Goal: Task Accomplishment & Management: Manage account settings

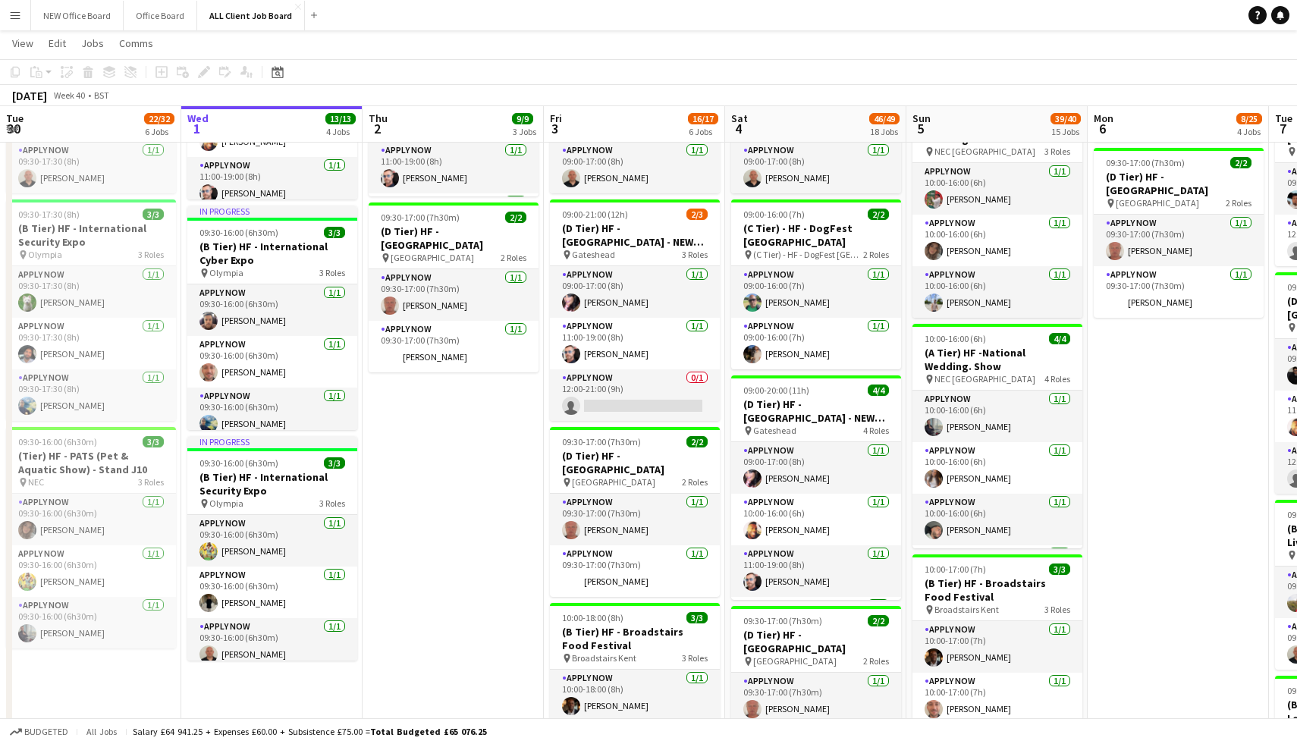
scroll to position [1049, 0]
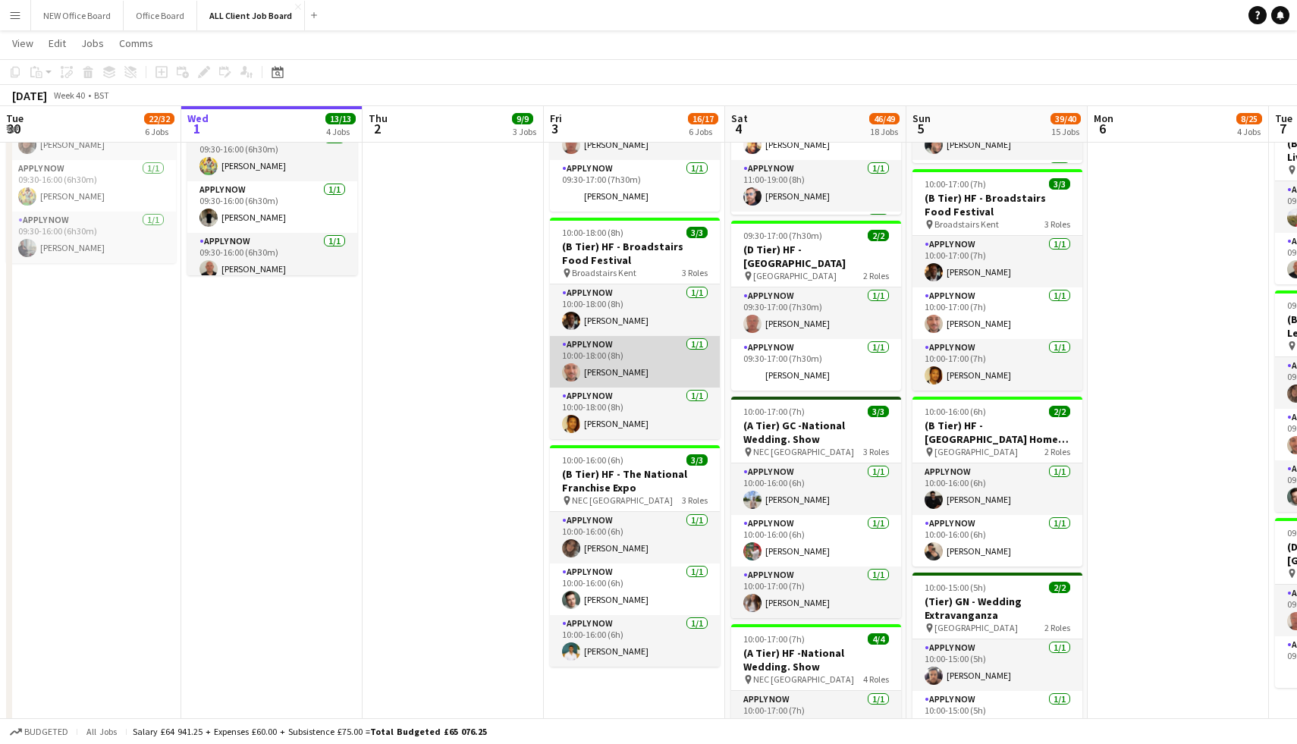
click at [637, 358] on app-card-role "APPLY NOW [DATE] 10:00-18:00 (8h) [PERSON_NAME]" at bounding box center [635, 362] width 170 height 52
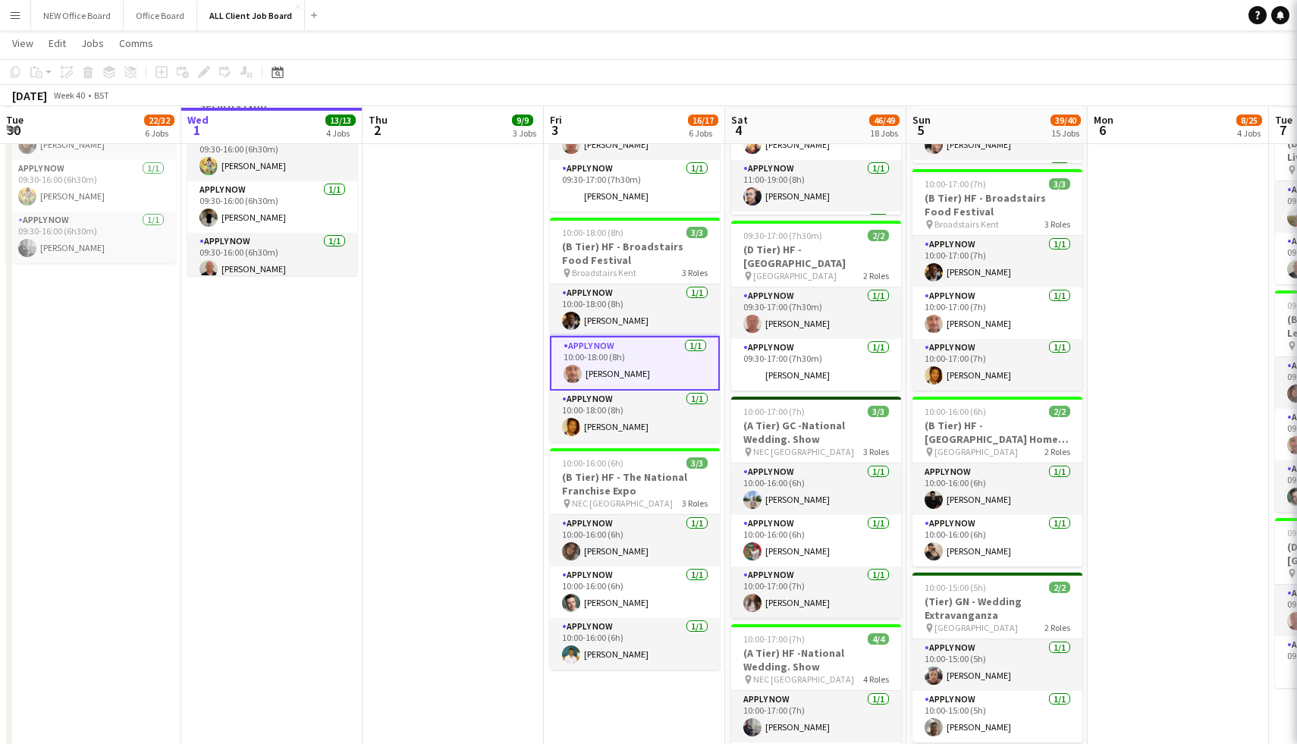
scroll to position [1050, 0]
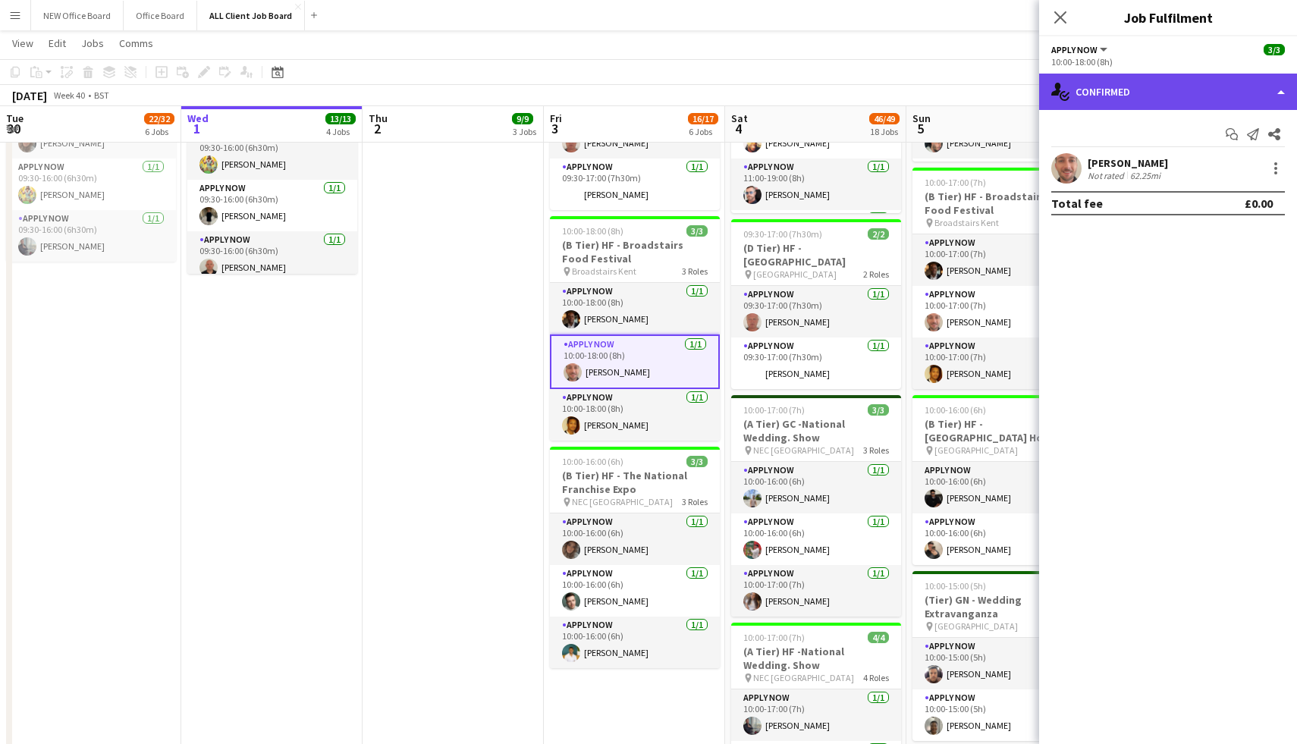
click at [1225, 88] on div "single-neutral-actions-check-2 Confirmed" at bounding box center [1168, 92] width 258 height 36
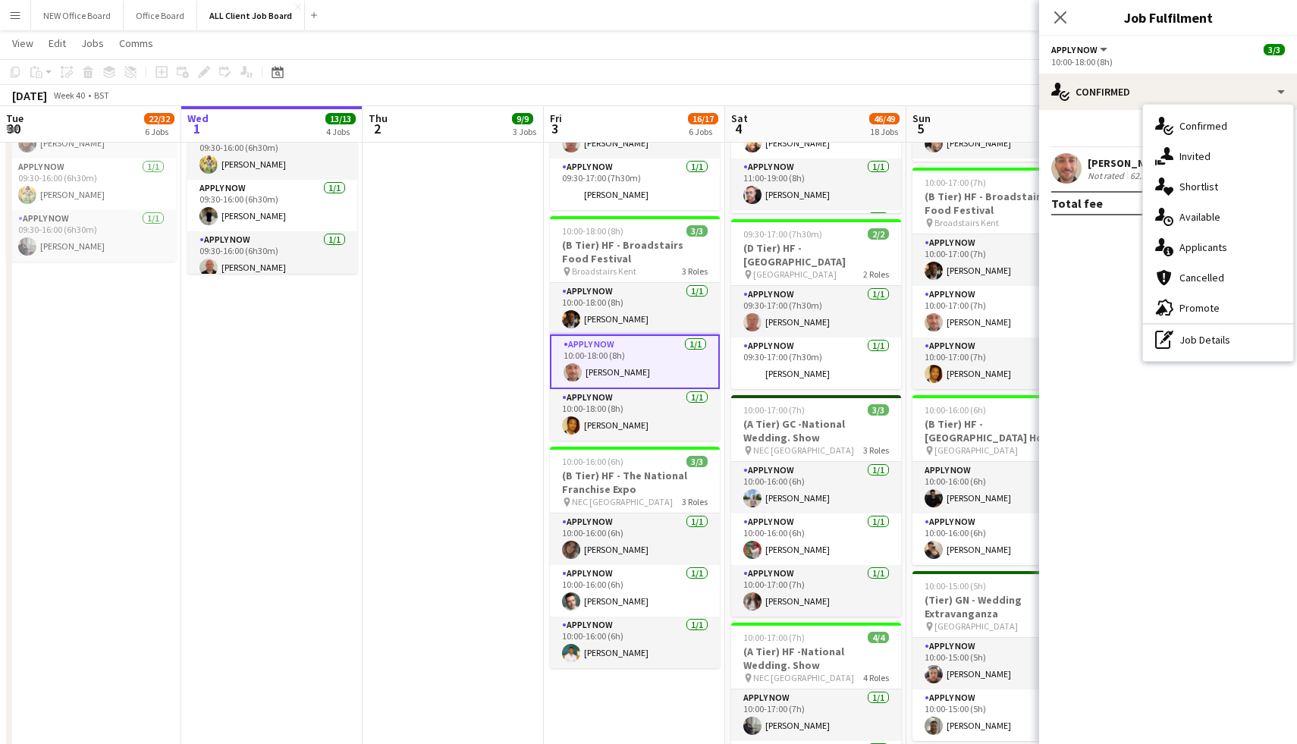
click at [1119, 130] on div "Start chat Send notification Share" at bounding box center [1168, 134] width 234 height 25
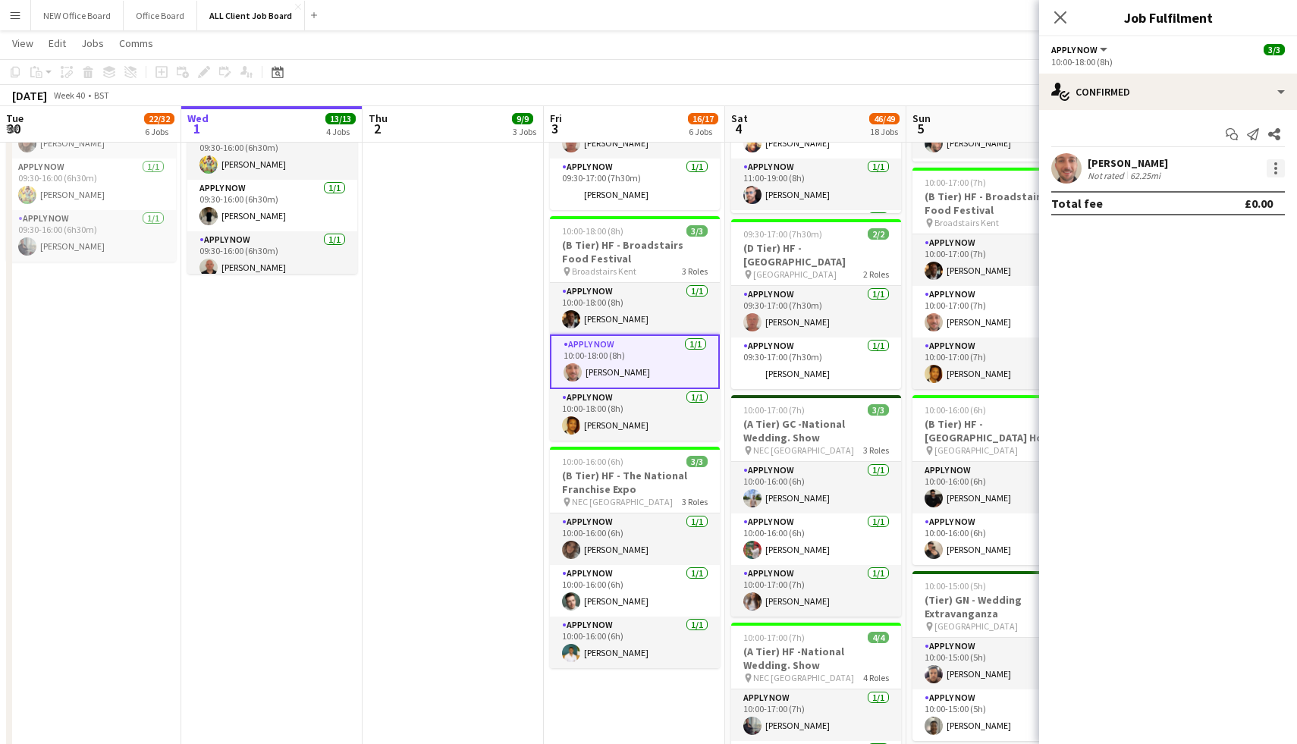
click at [1273, 168] on div at bounding box center [1276, 168] width 18 height 18
click at [1211, 228] on span "Switch crew" at bounding box center [1211, 232] width 64 height 13
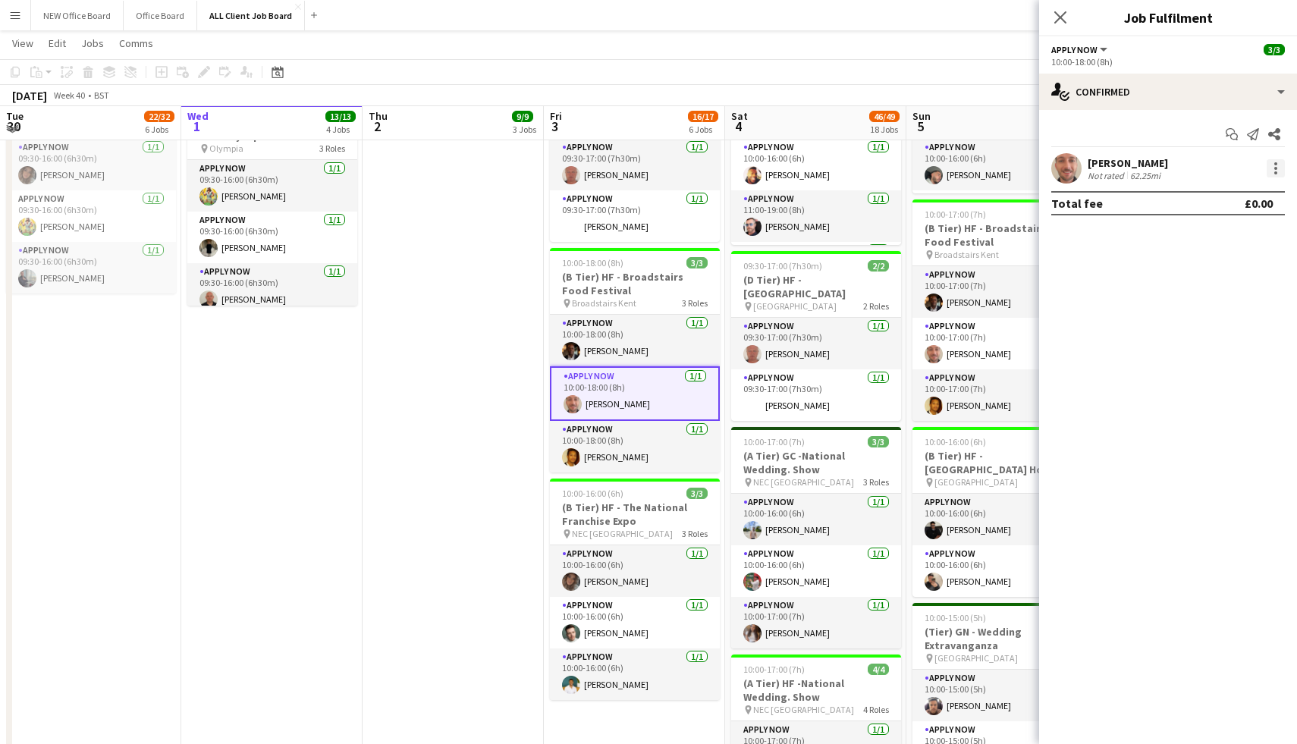
click at [1273, 163] on div at bounding box center [1276, 168] width 18 height 18
click at [1223, 312] on span "Remove" at bounding box center [1202, 305] width 46 height 13
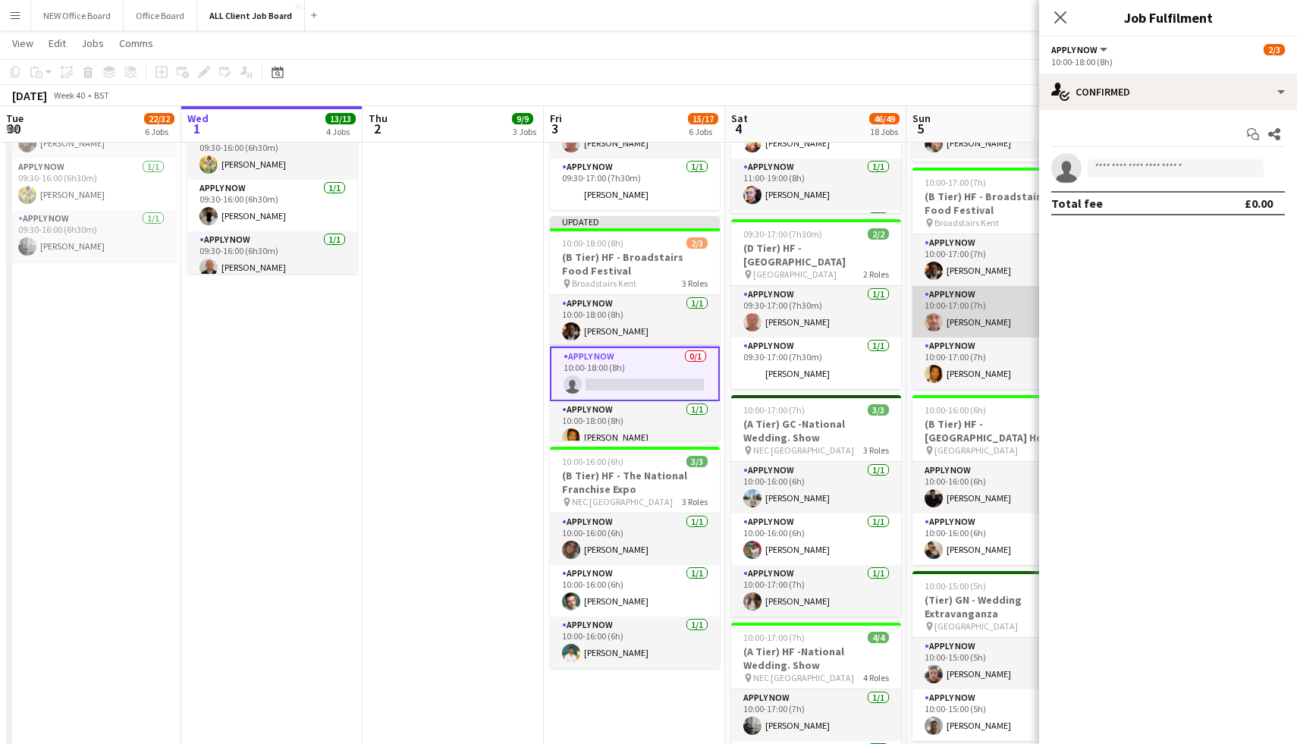
click at [938, 320] on app-user-avatar at bounding box center [934, 322] width 18 height 18
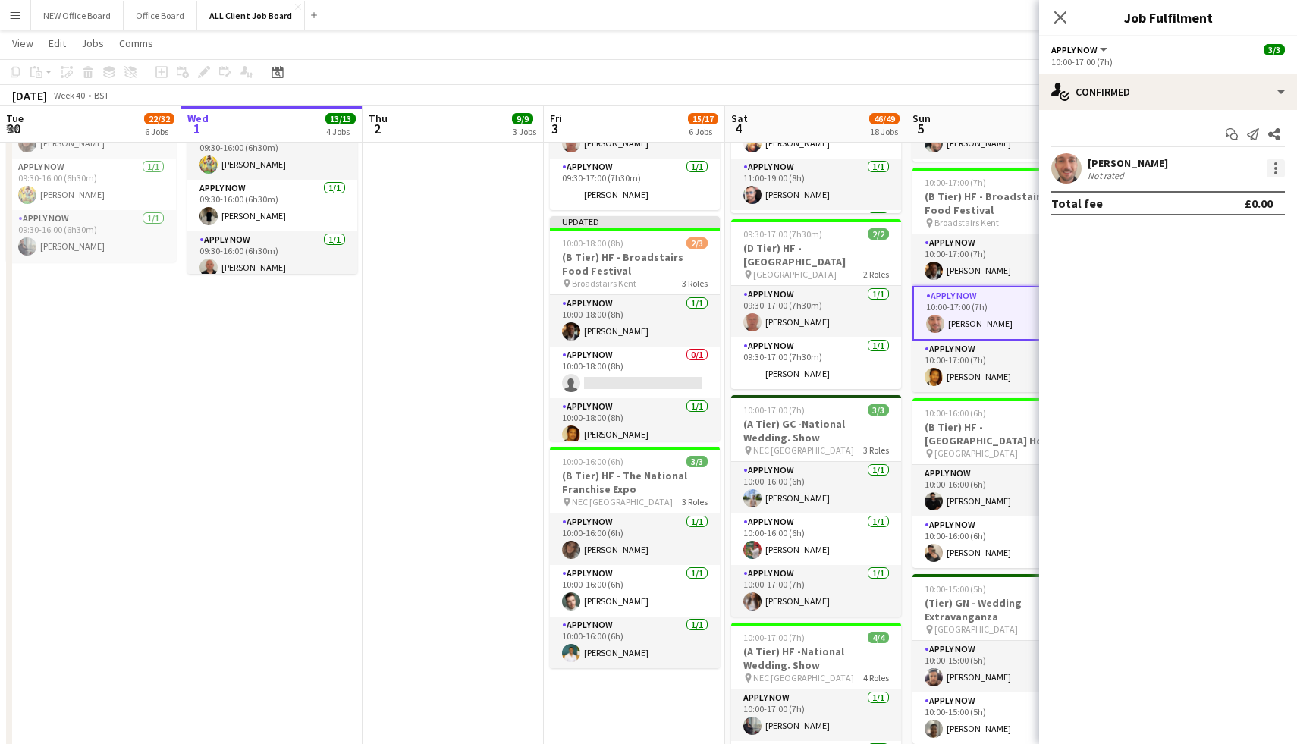
click at [1270, 168] on div at bounding box center [1276, 168] width 18 height 18
click at [1223, 338] on span "Remove" at bounding box center [1202, 341] width 46 height 13
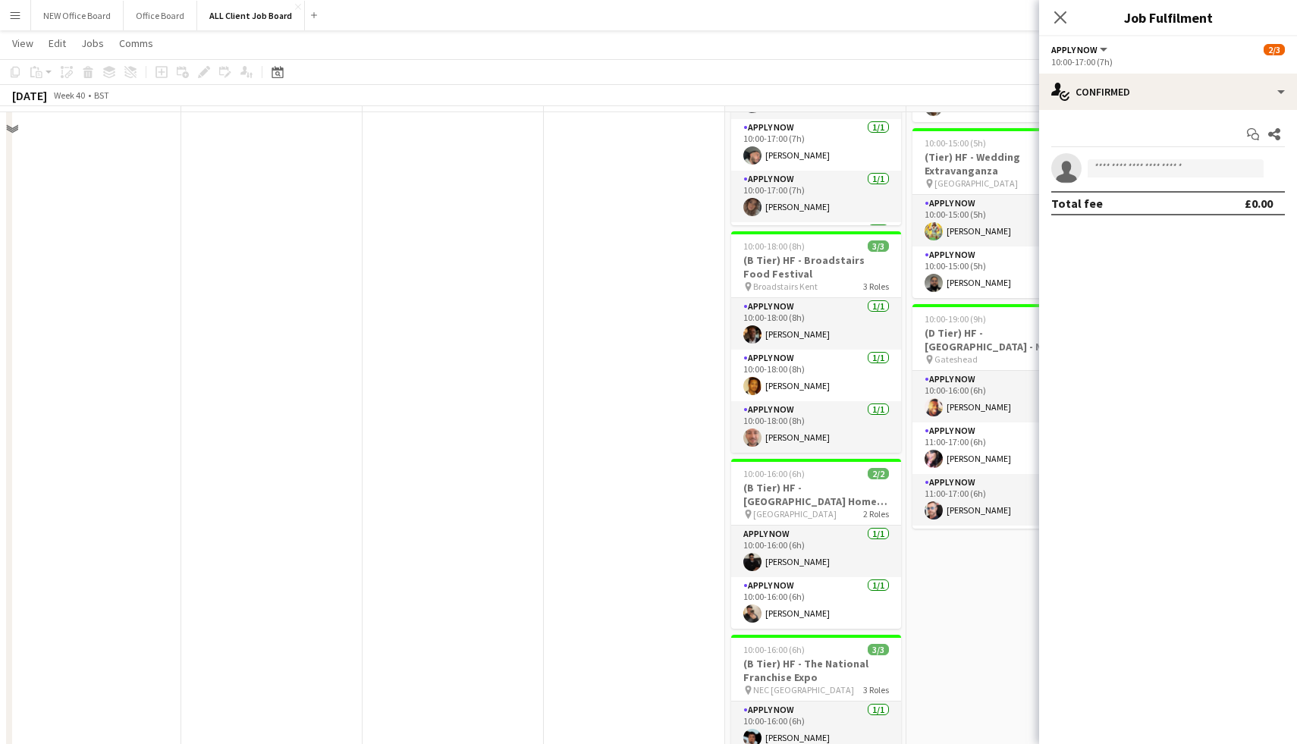
scroll to position [1682, 0]
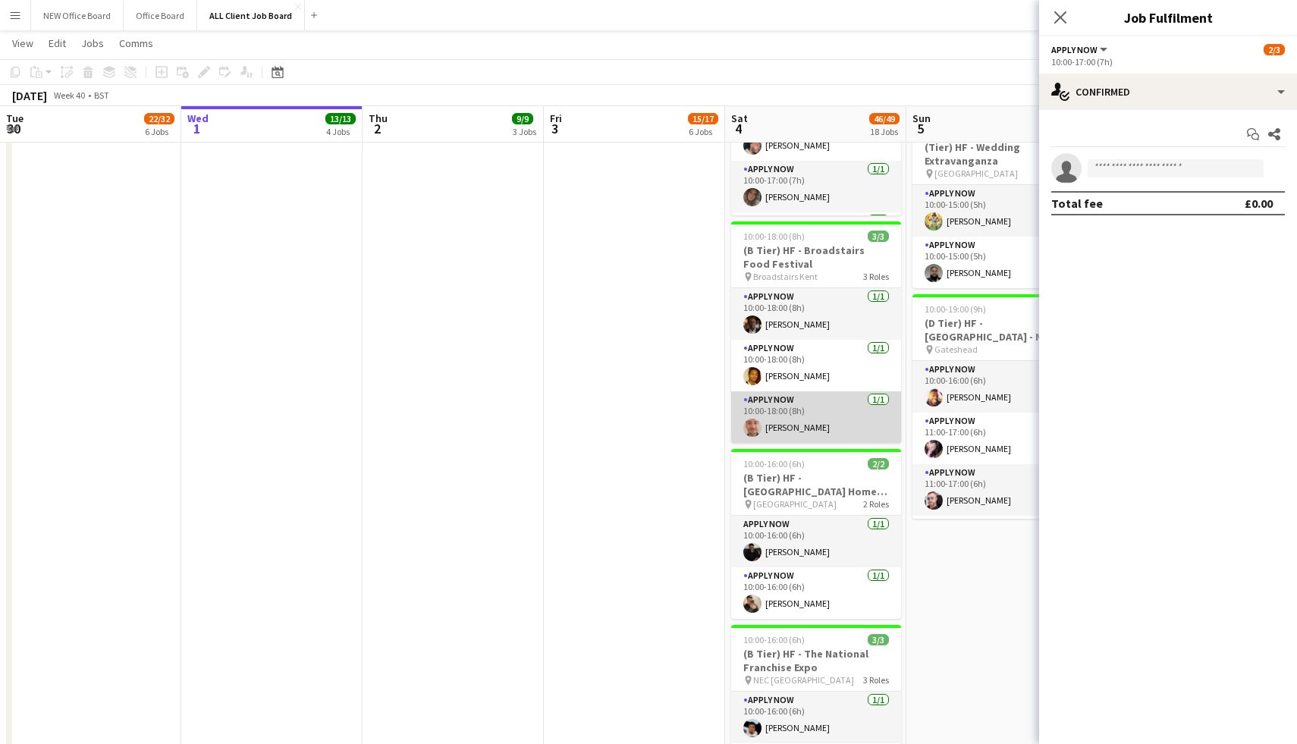
click at [790, 416] on app-card-role "APPLY NOW [DATE] 10:00-18:00 (8h) [PERSON_NAME]" at bounding box center [816, 417] width 170 height 52
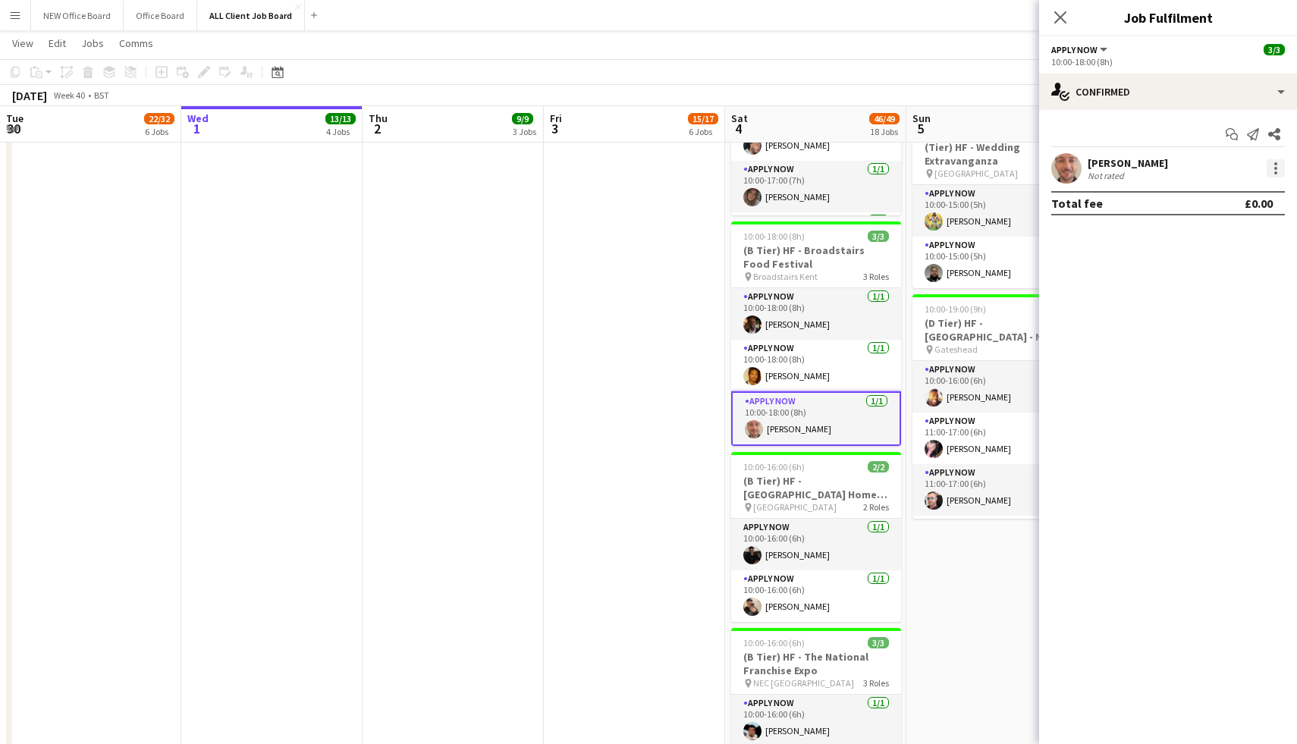
click at [1273, 165] on div at bounding box center [1276, 168] width 18 height 18
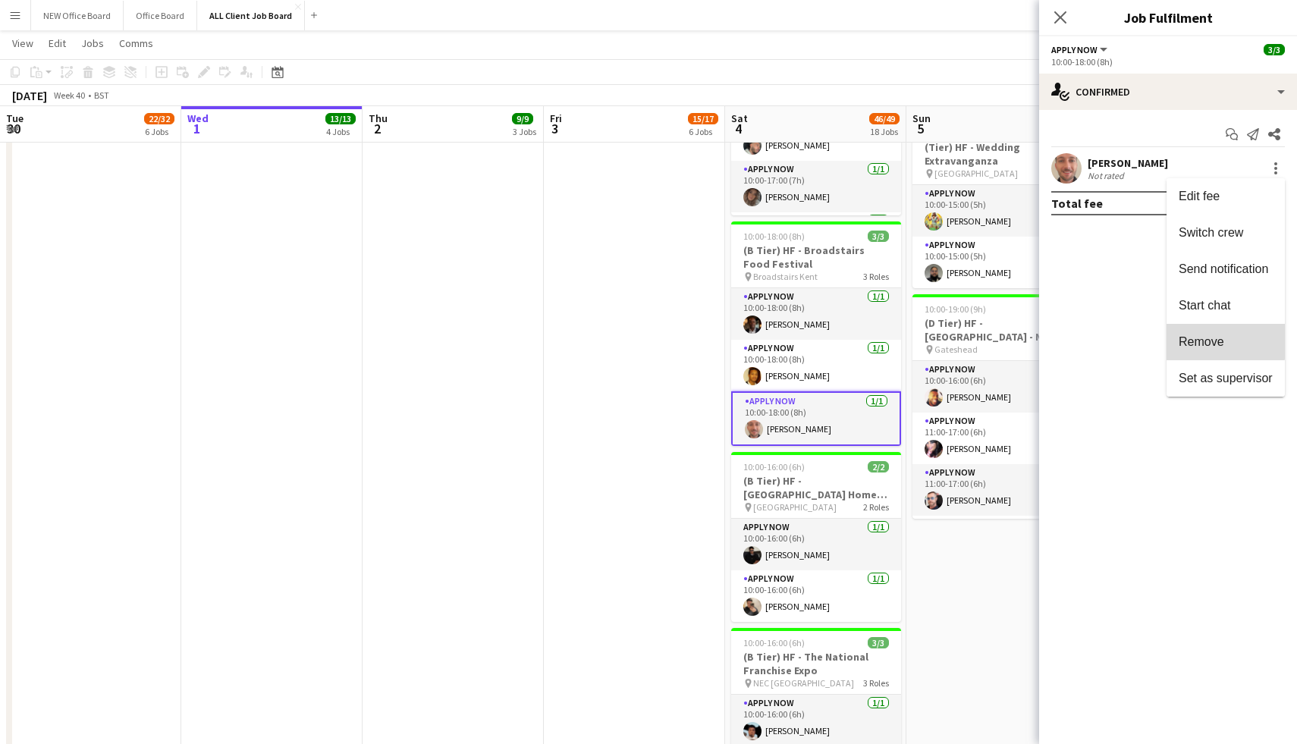
click at [1208, 338] on span "Remove" at bounding box center [1202, 341] width 46 height 13
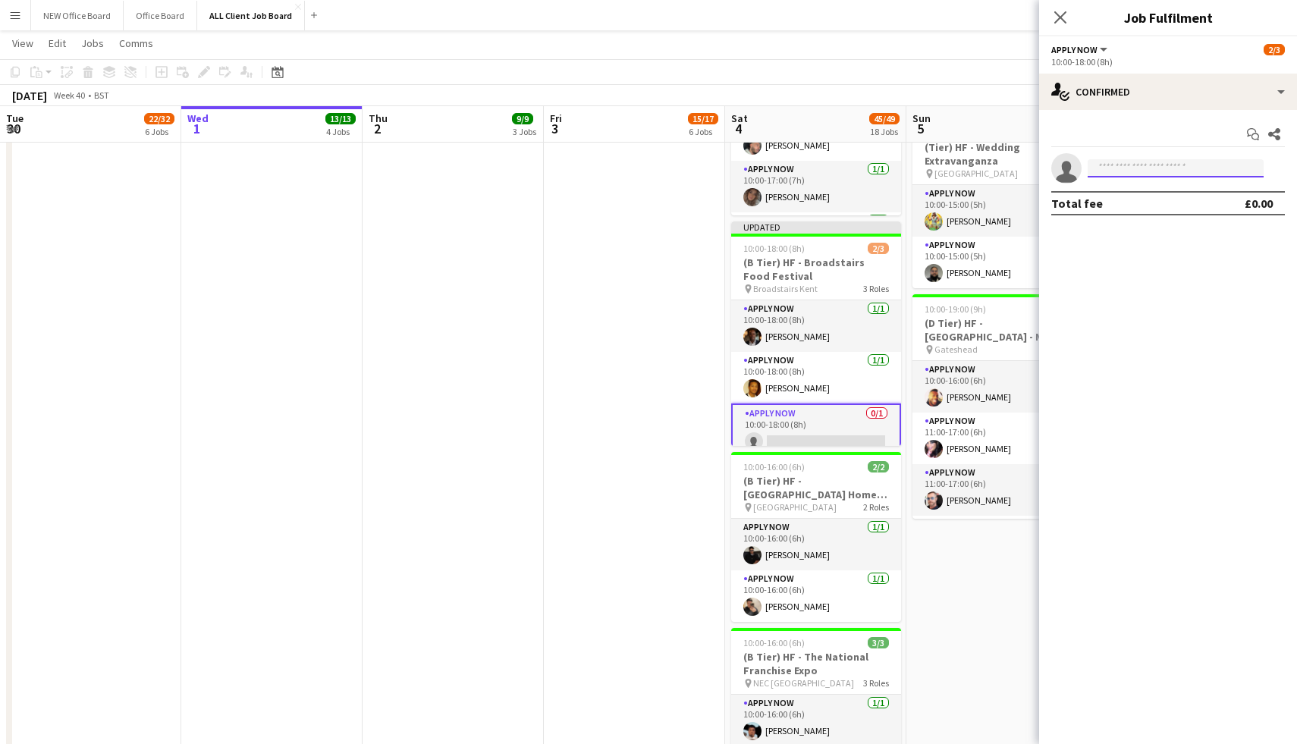
click at [1200, 166] on input at bounding box center [1176, 168] width 176 height 18
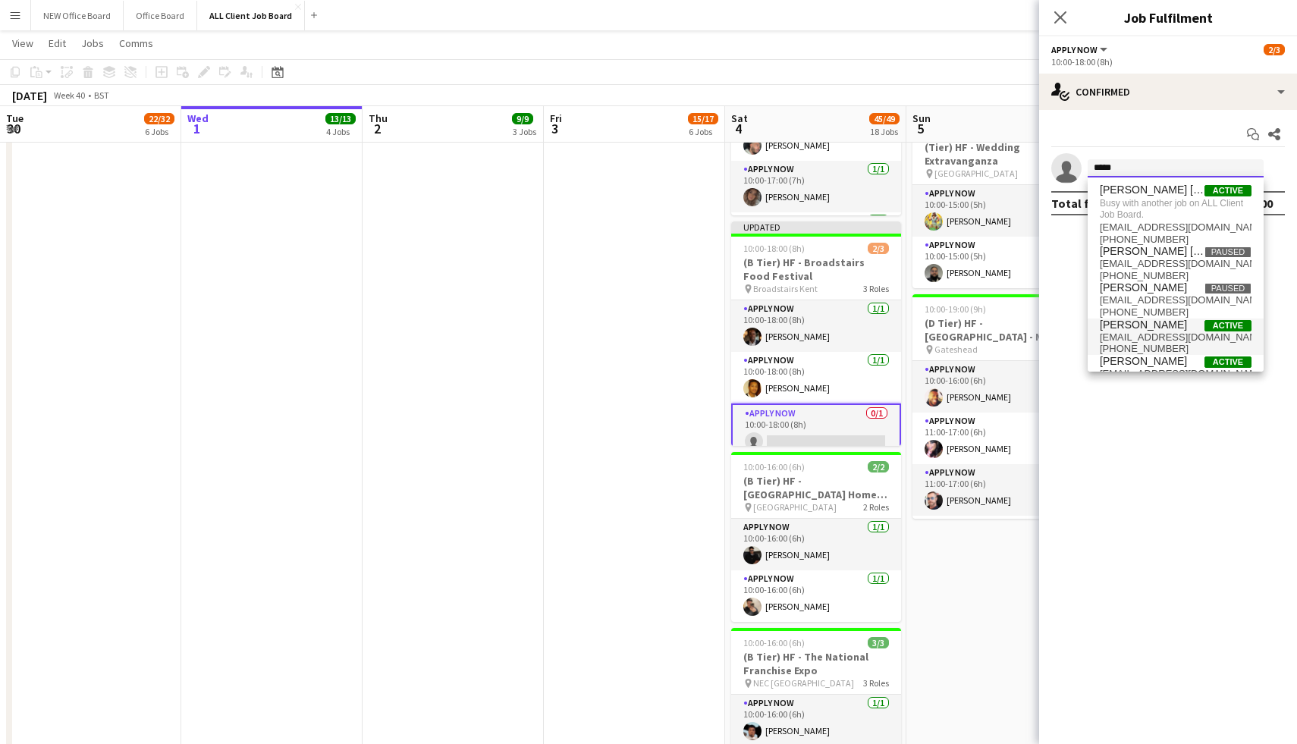
scroll to position [26, 0]
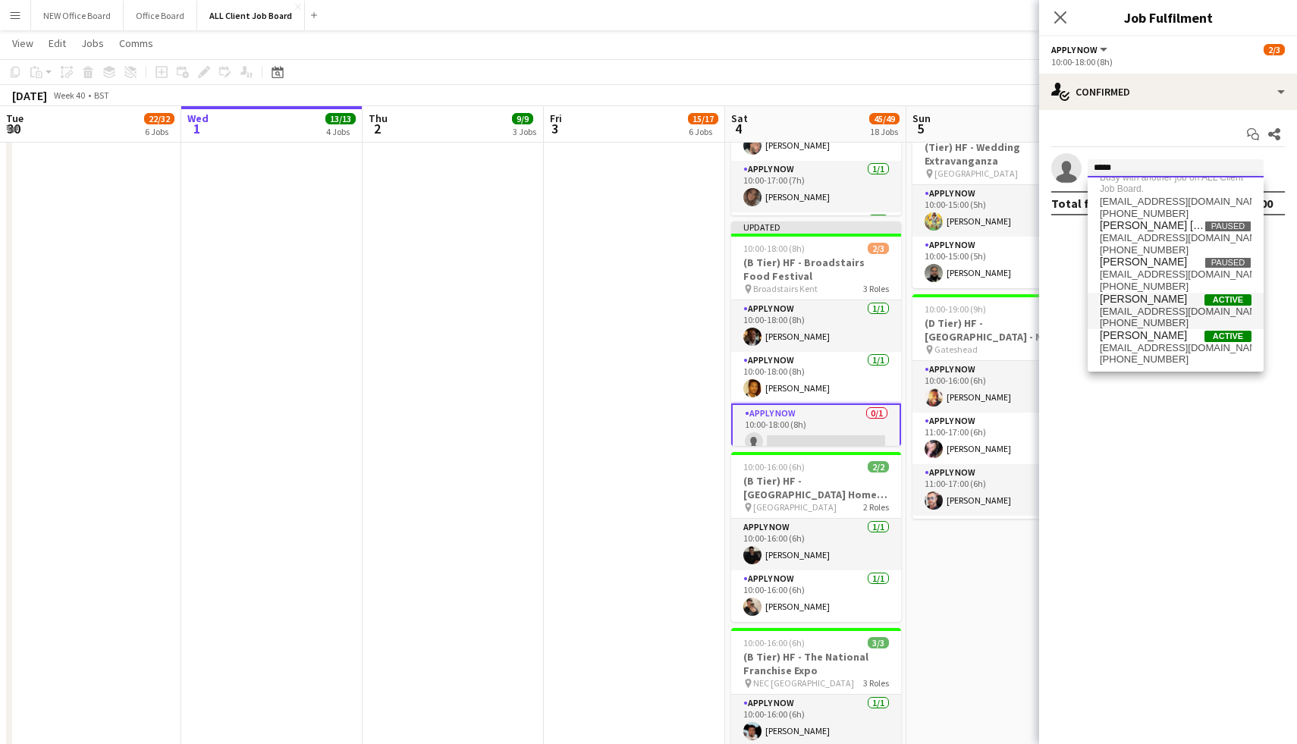
type input "****"
click at [1154, 300] on span "[PERSON_NAME]" at bounding box center [1143, 299] width 87 height 13
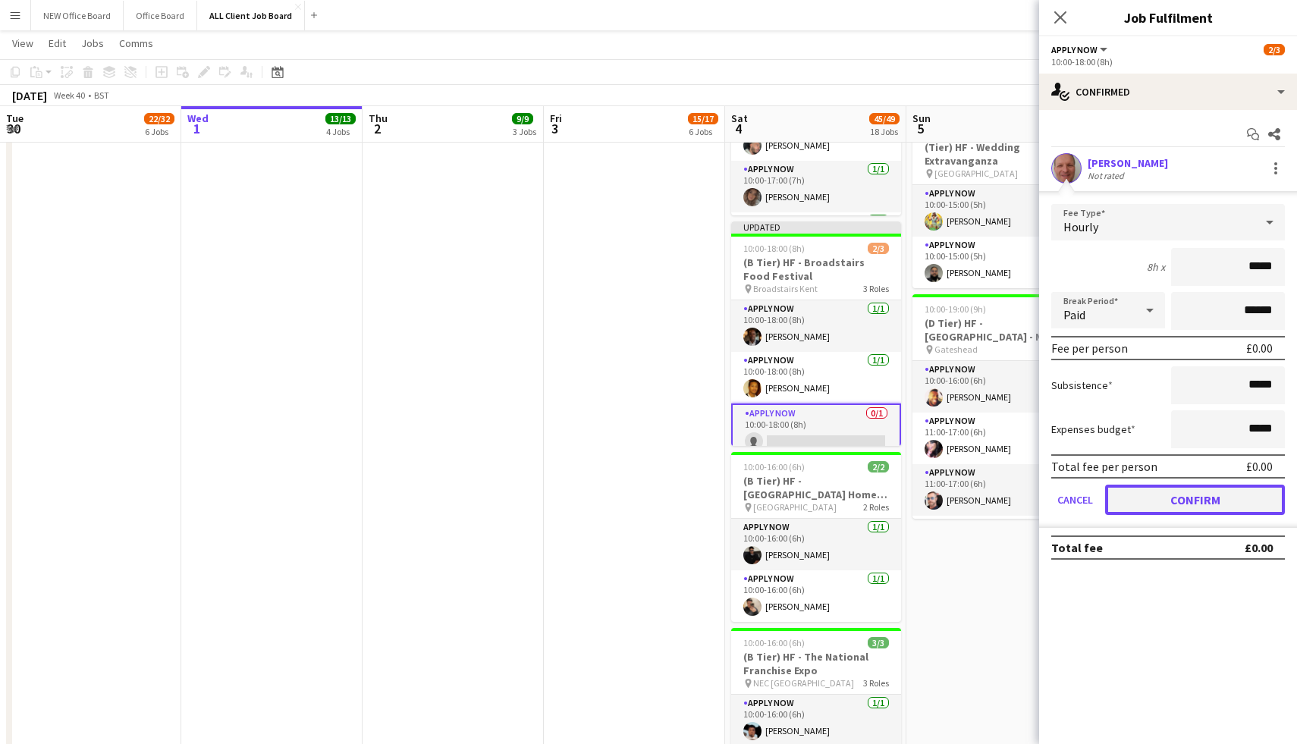
click at [1174, 507] on button "Confirm" at bounding box center [1195, 500] width 180 height 30
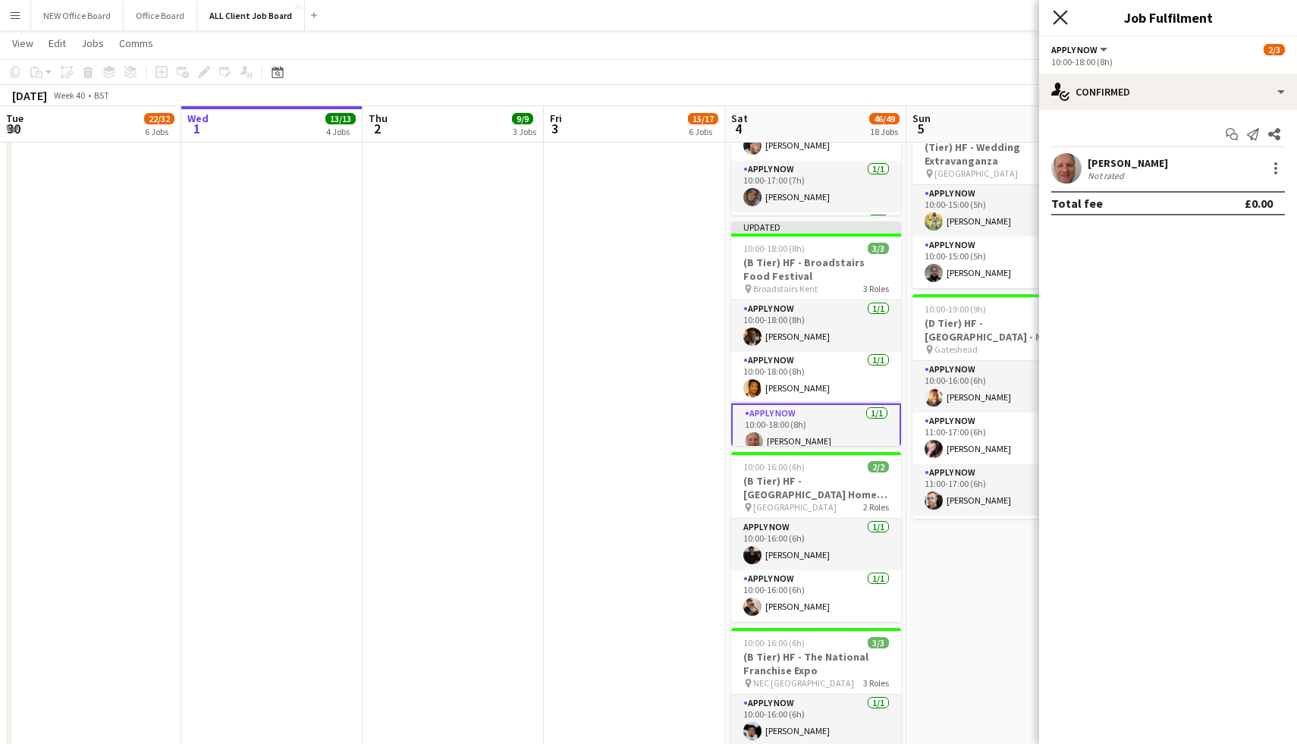
click at [1061, 14] on icon "Close pop-in" at bounding box center [1060, 17] width 14 height 14
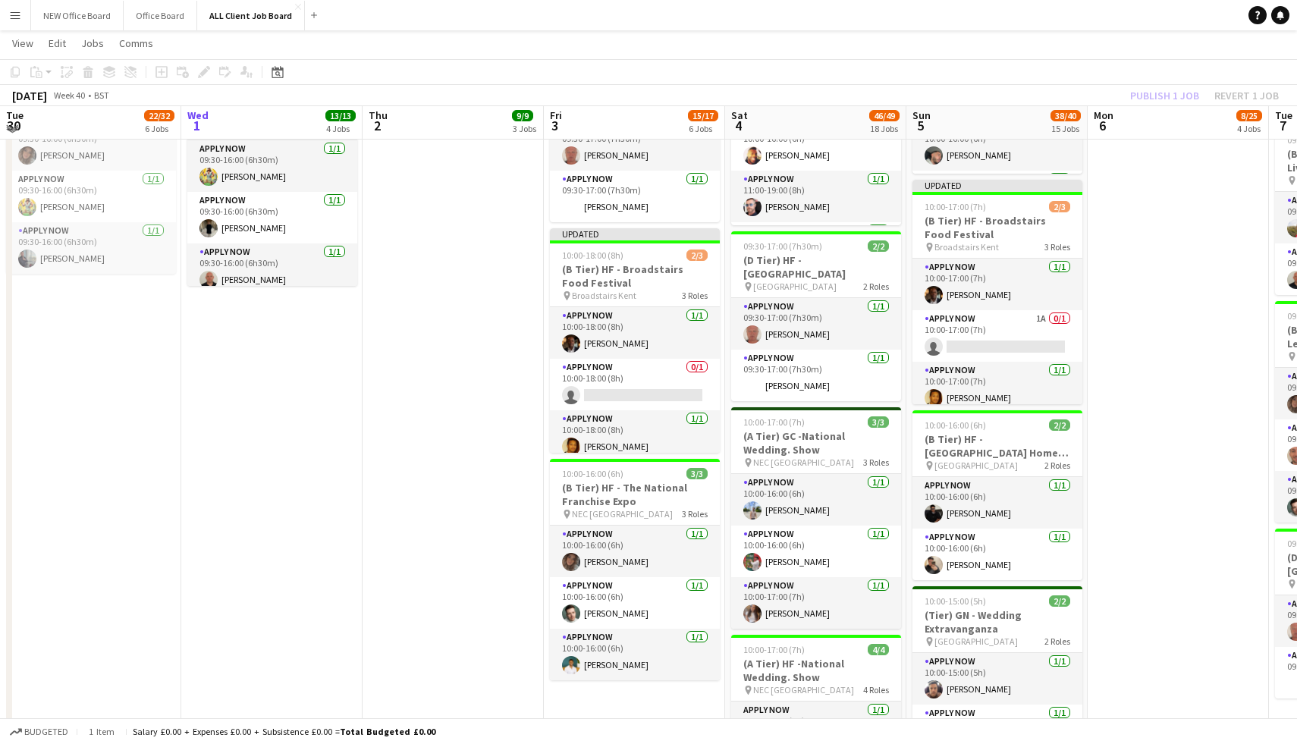
scroll to position [1033, 0]
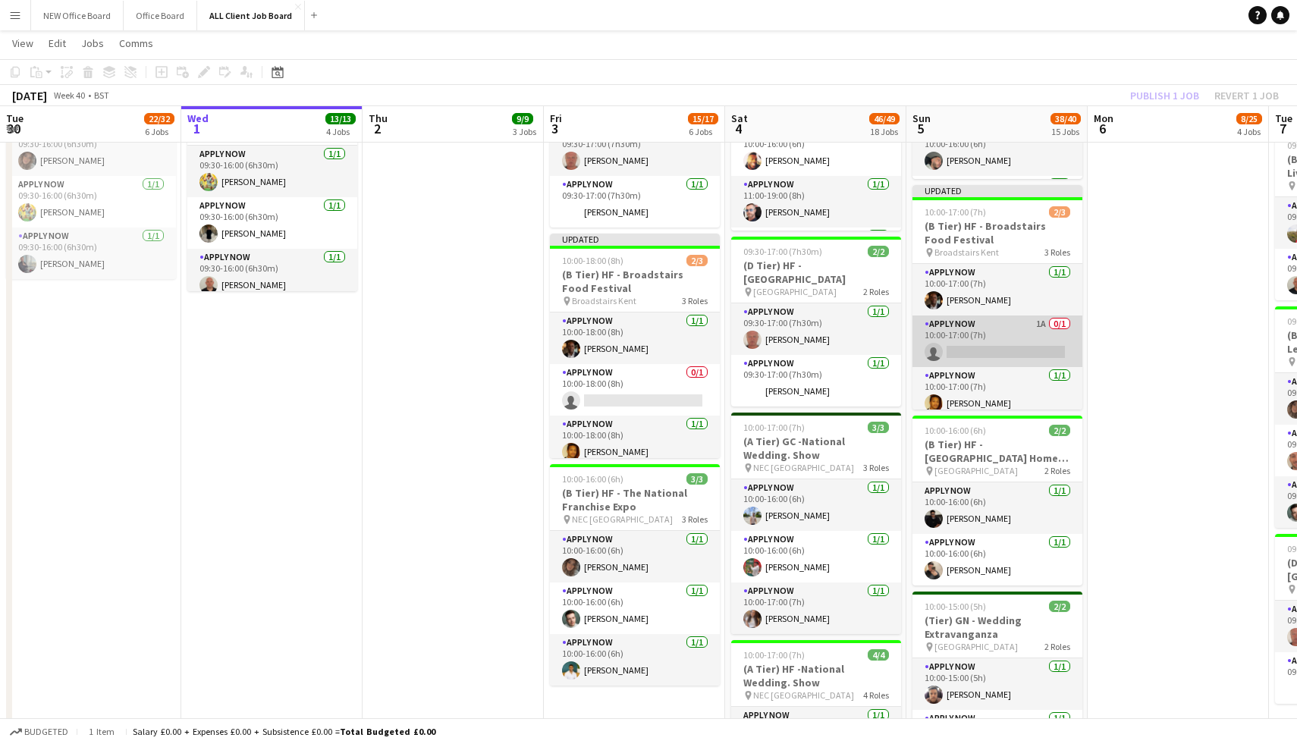
click at [983, 334] on app-card-role "APPLY NOW 1A 0/1 10:00-17:00 (7h) single-neutral-actions" at bounding box center [997, 342] width 170 height 52
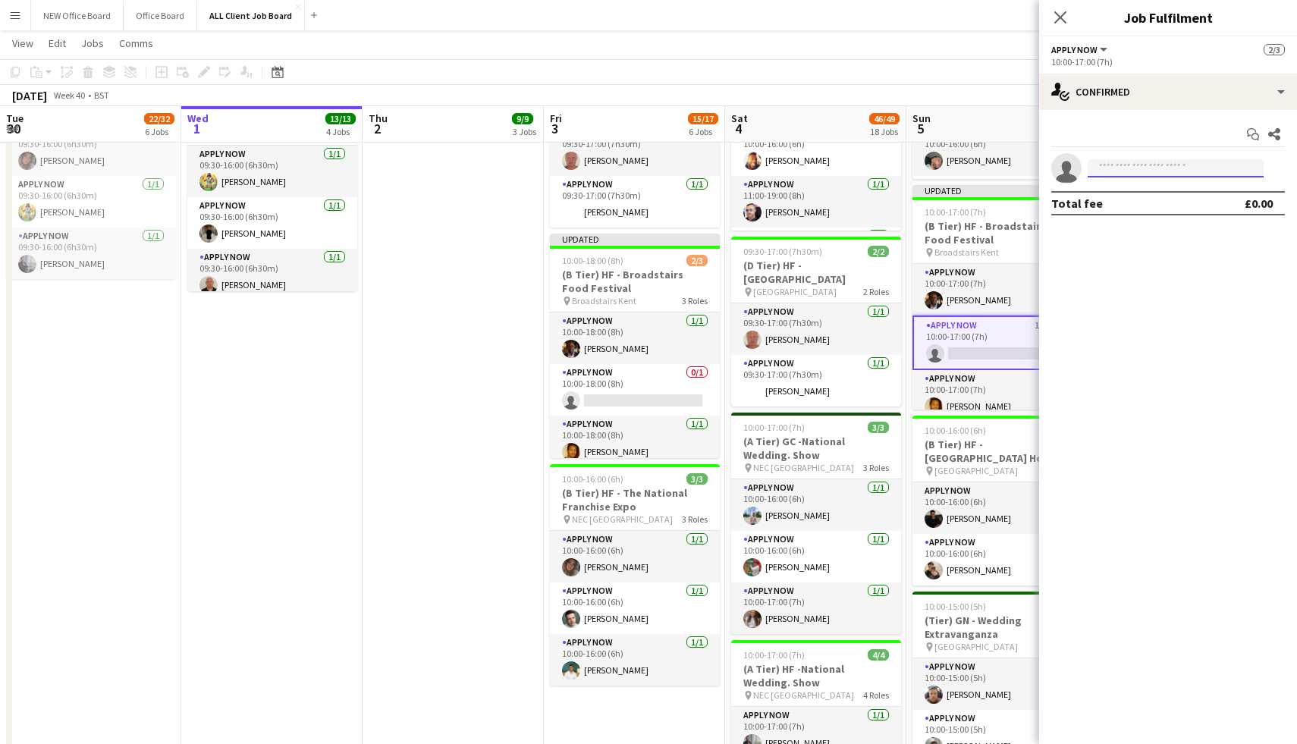
click at [1166, 160] on input at bounding box center [1176, 168] width 176 height 18
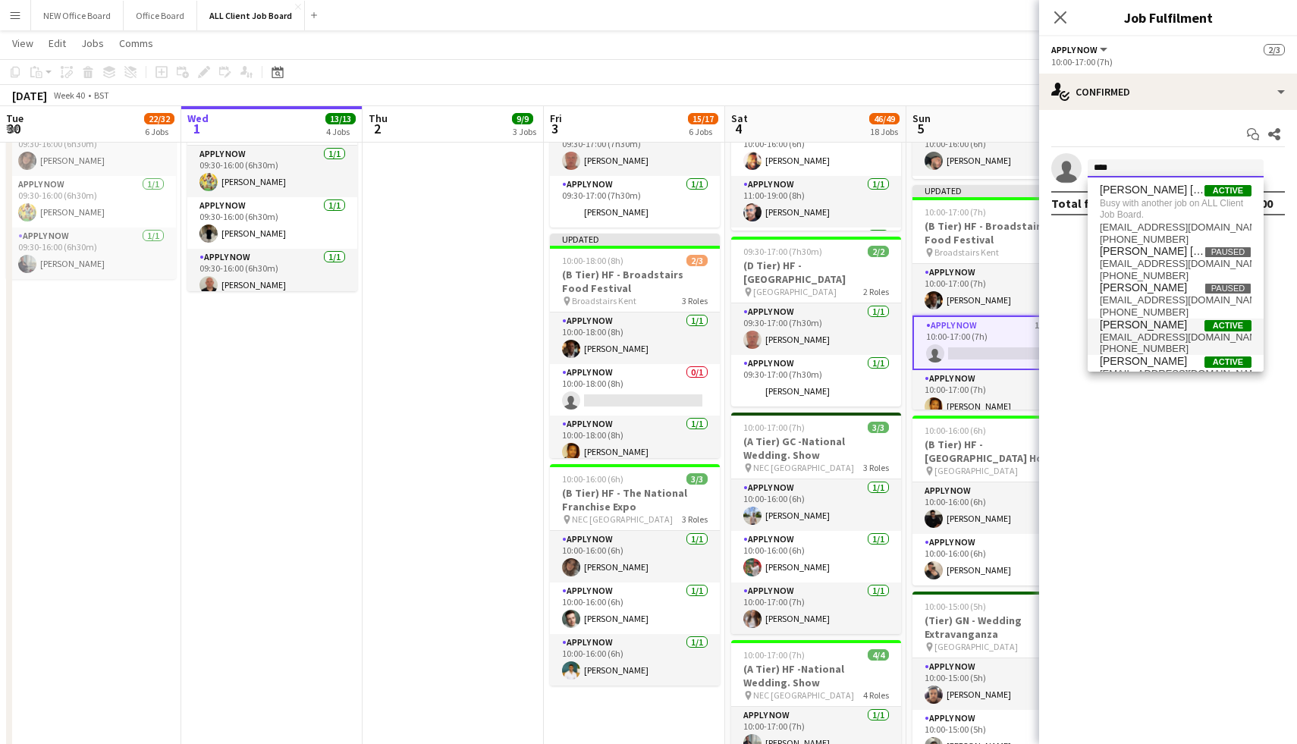
type input "****"
click at [1134, 327] on span "[PERSON_NAME]" at bounding box center [1143, 325] width 87 height 13
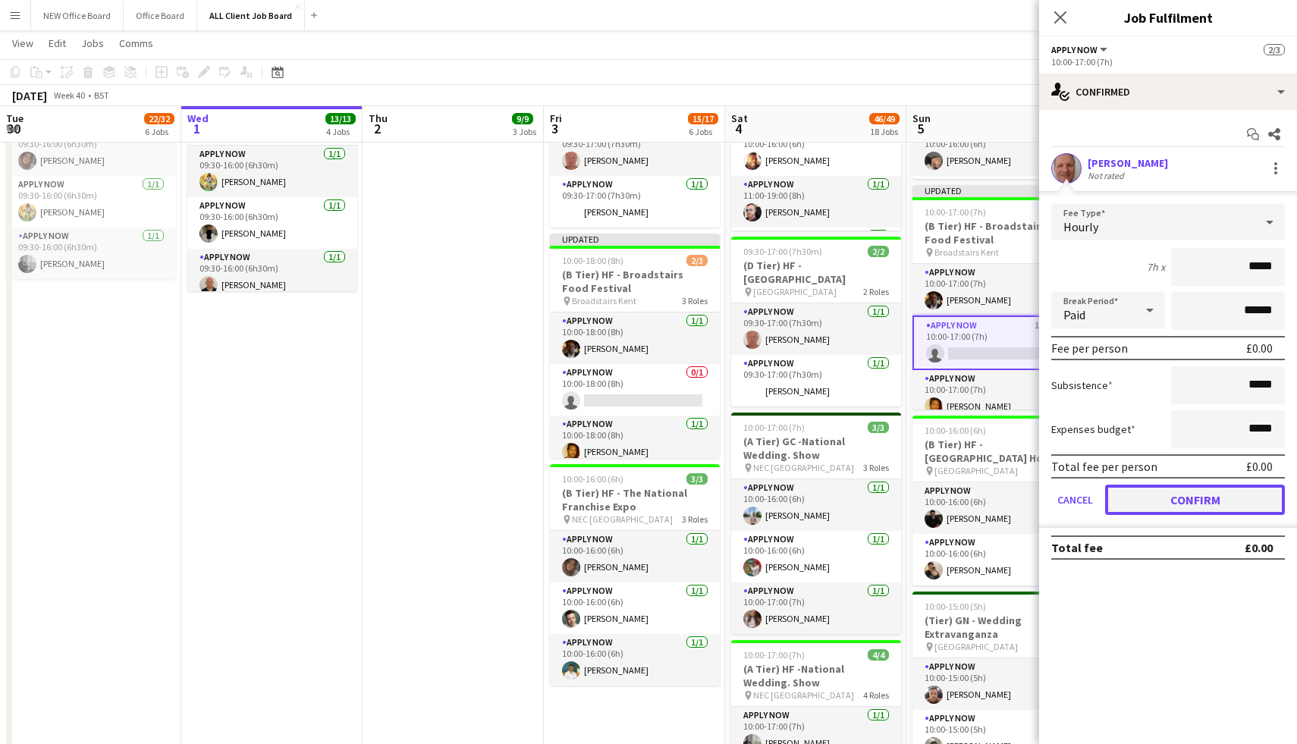
click at [1180, 488] on button "Confirm" at bounding box center [1195, 500] width 180 height 30
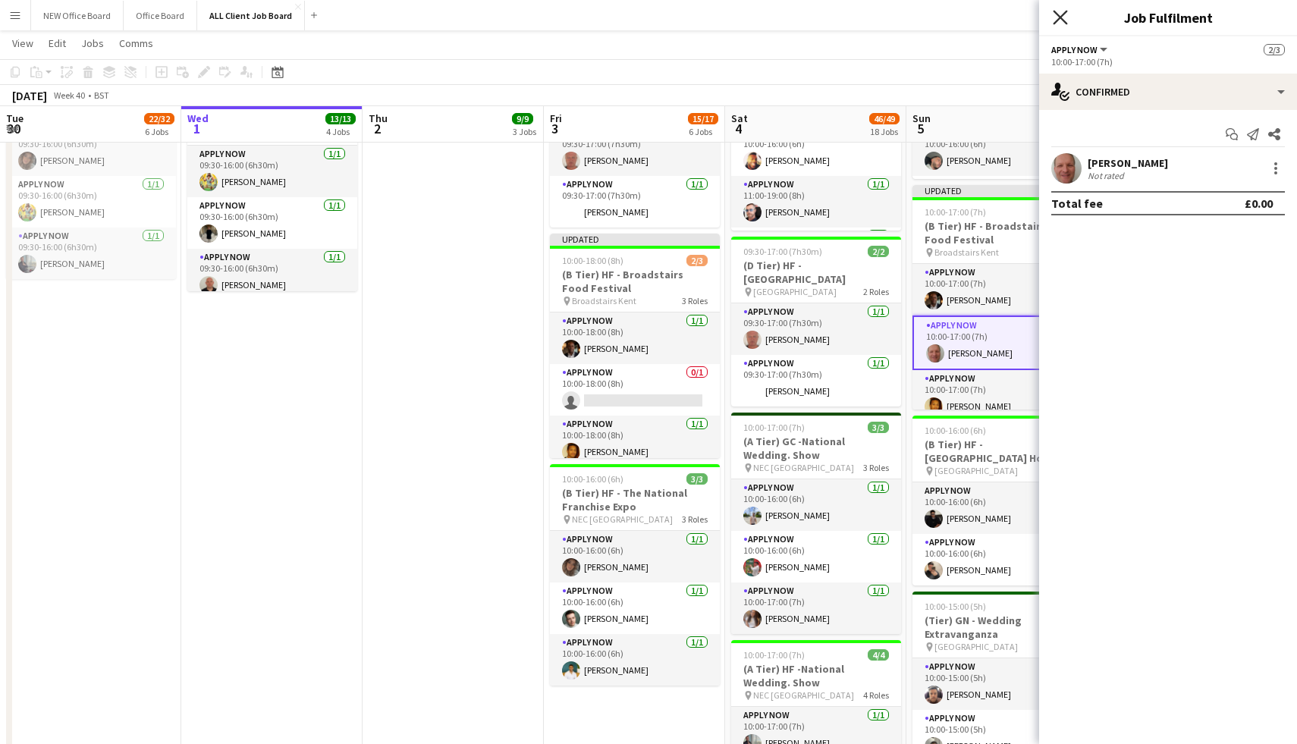
click at [1066, 19] on icon "Close pop-in" at bounding box center [1060, 17] width 14 height 14
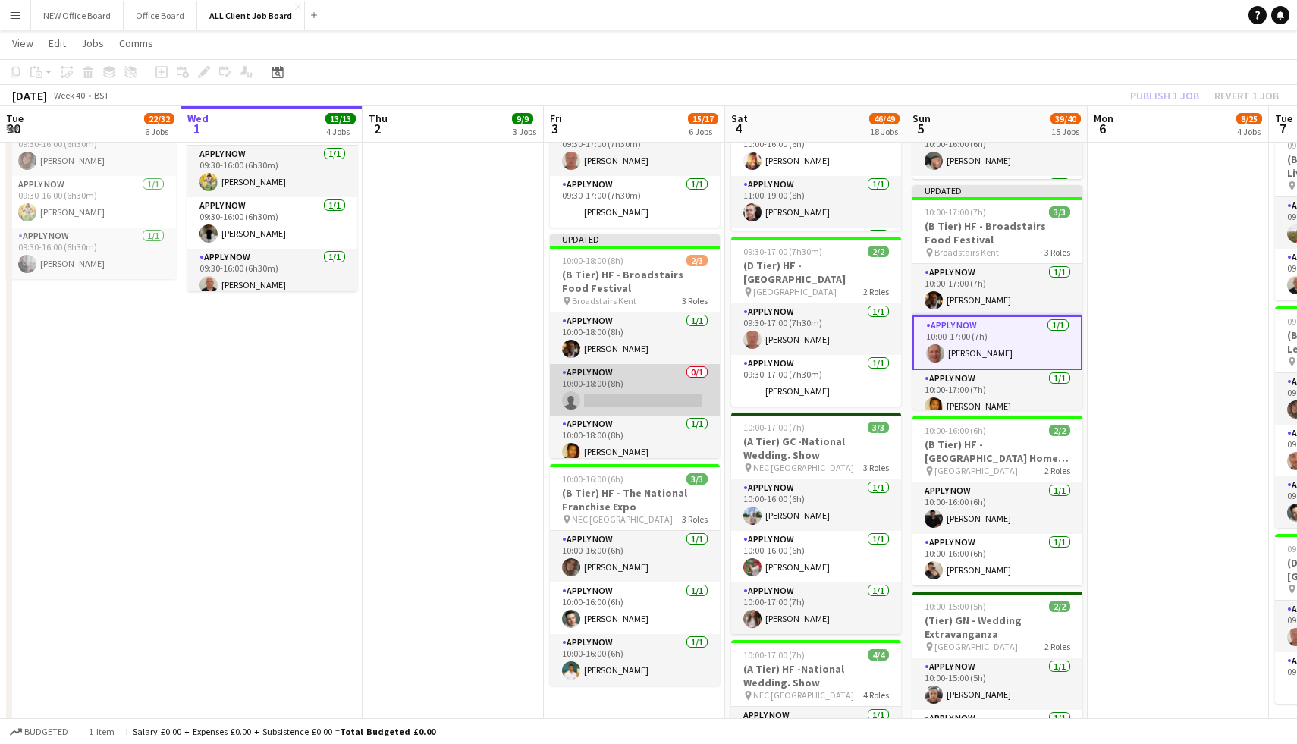
click at [626, 394] on app-card-role "APPLY NOW 0/1 10:00-18:00 (8h) single-neutral-actions" at bounding box center [635, 390] width 170 height 52
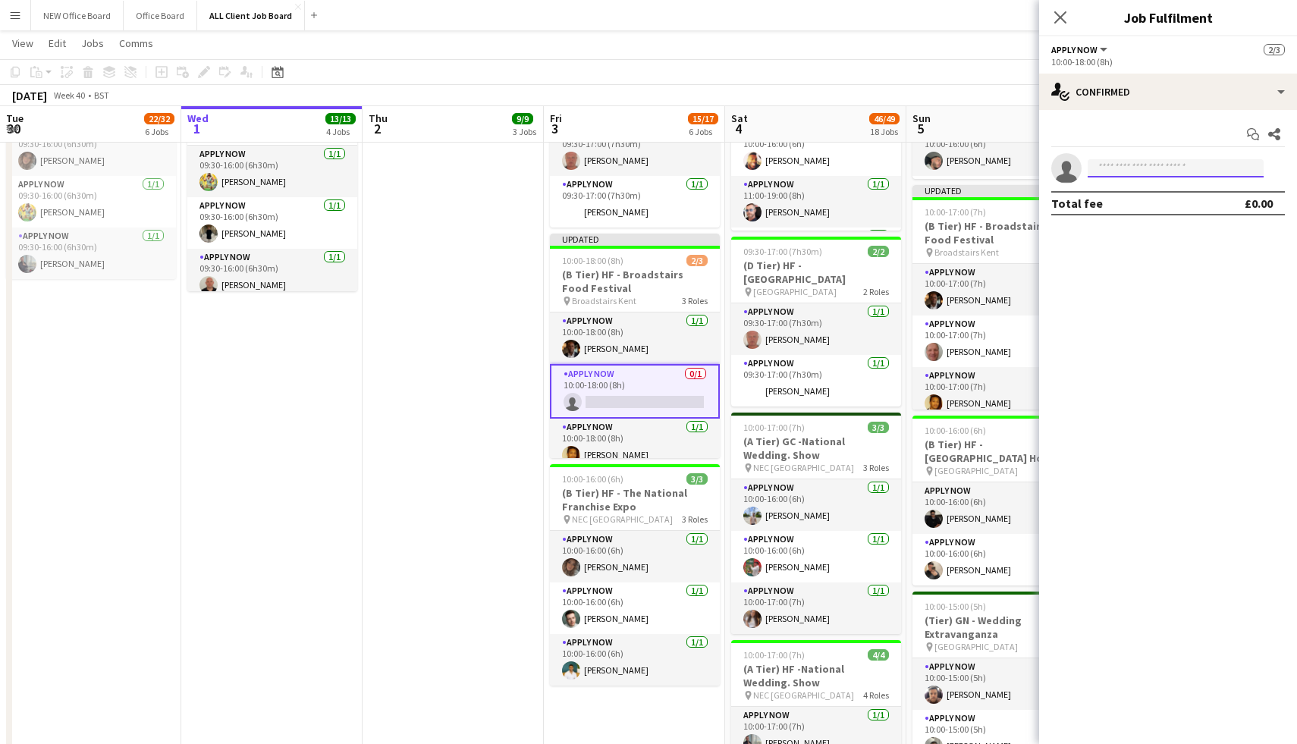
click at [1192, 166] on input at bounding box center [1176, 168] width 176 height 18
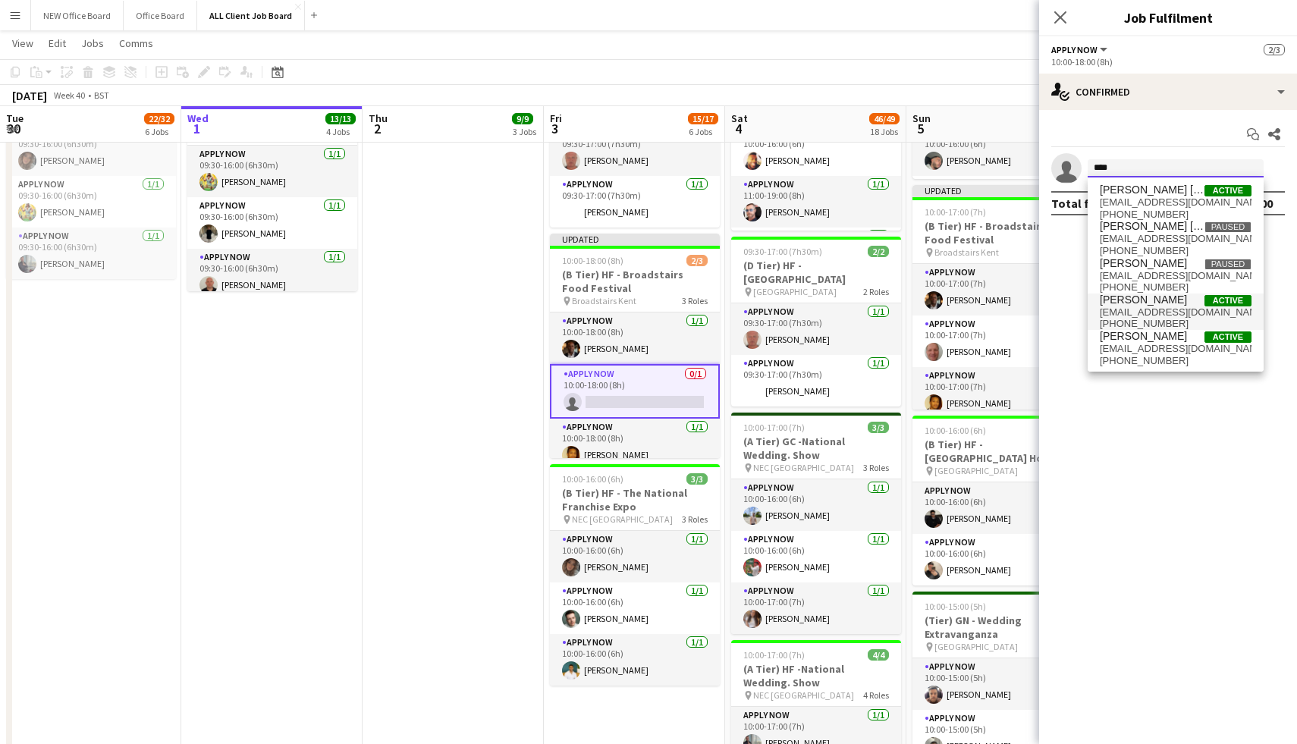
type input "****"
click at [1152, 298] on span "[PERSON_NAME]" at bounding box center [1143, 300] width 87 height 13
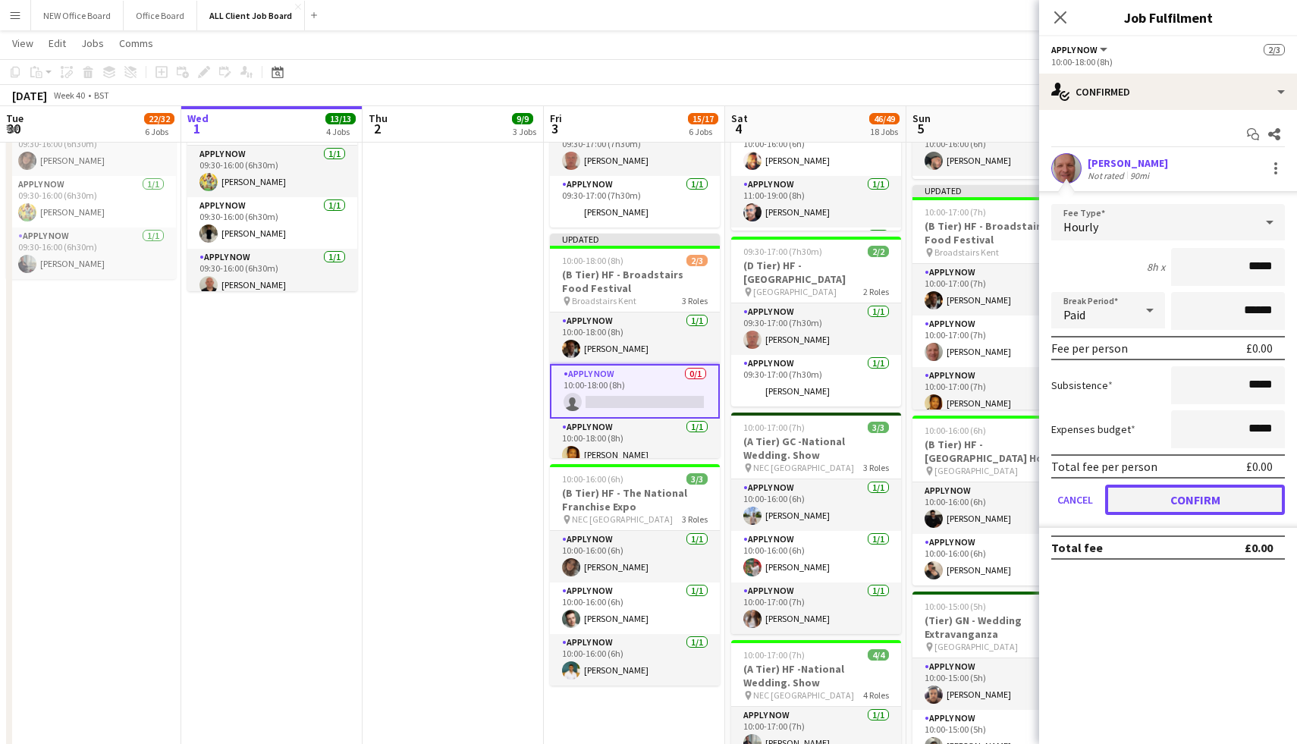
click at [1186, 498] on button "Confirm" at bounding box center [1195, 500] width 180 height 30
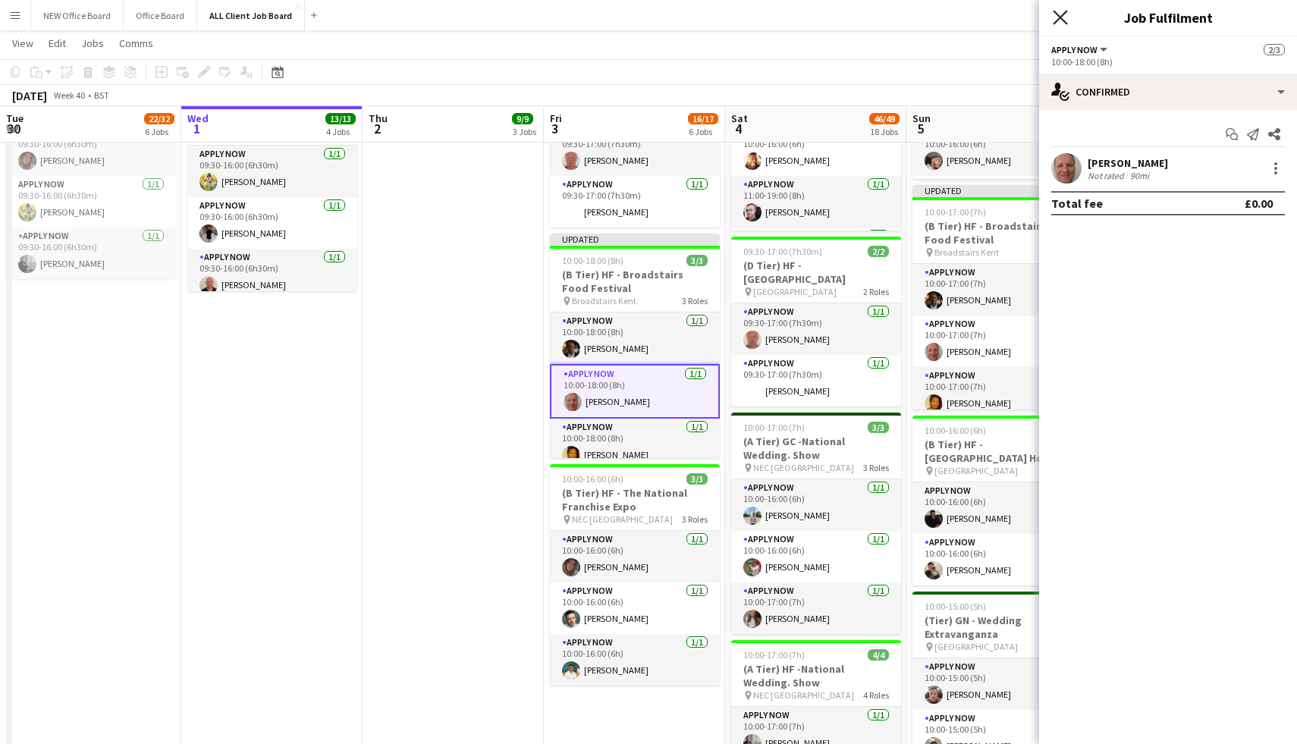
click at [1062, 16] on icon at bounding box center [1060, 17] width 14 height 14
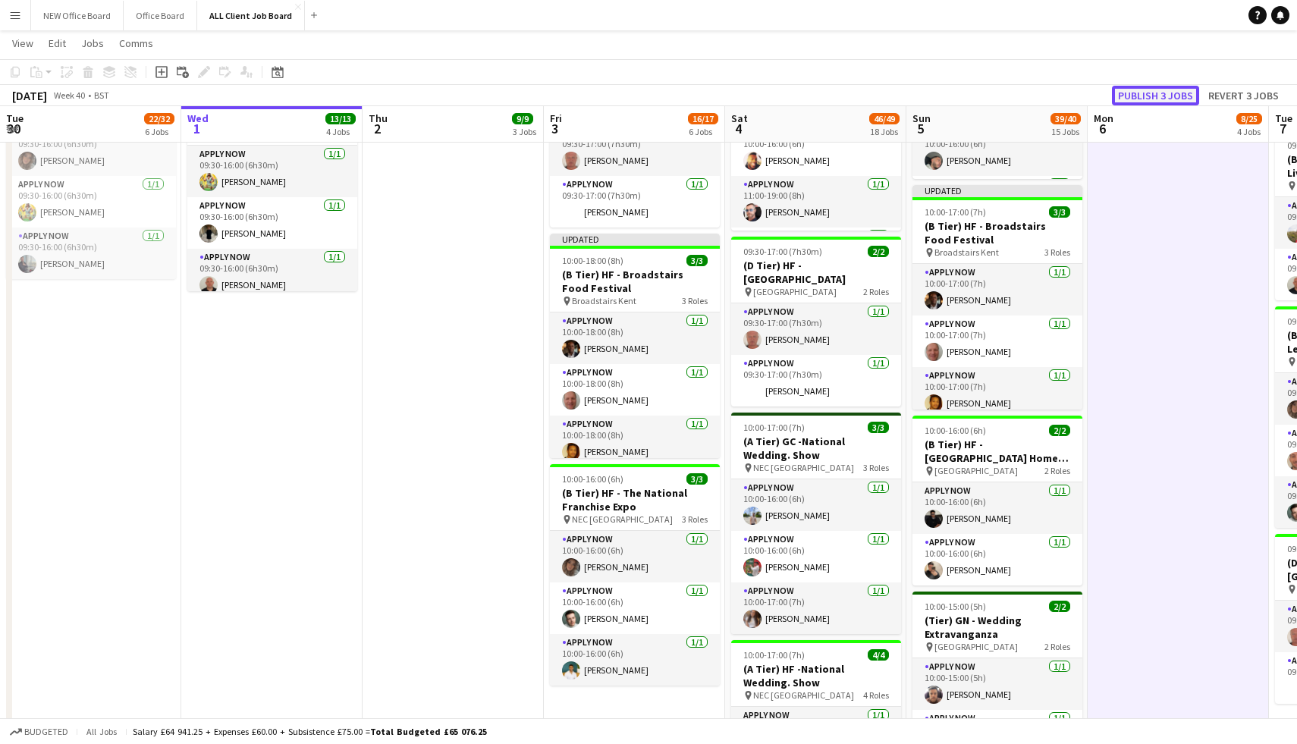
click at [1166, 94] on button "Publish 3 jobs" at bounding box center [1155, 96] width 87 height 20
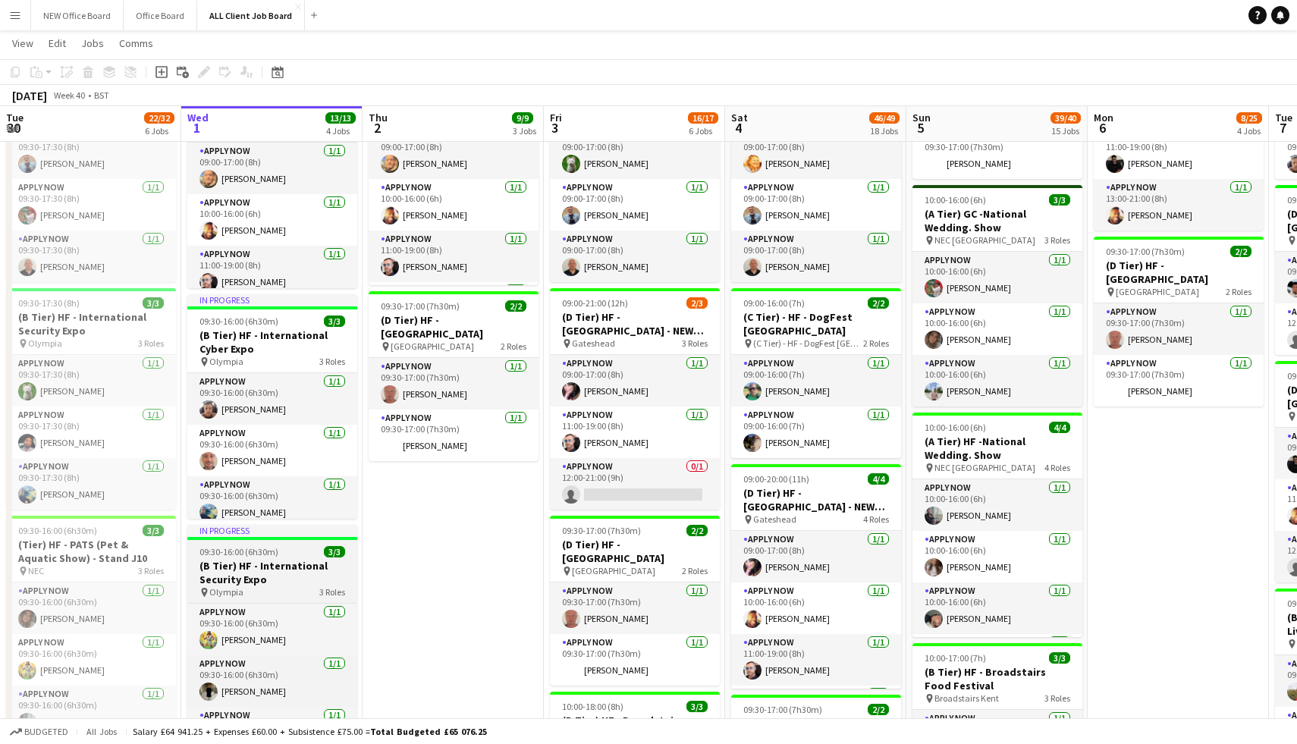
scroll to position [574, 0]
click at [2, 14] on button "Menu" at bounding box center [15, 15] width 30 height 30
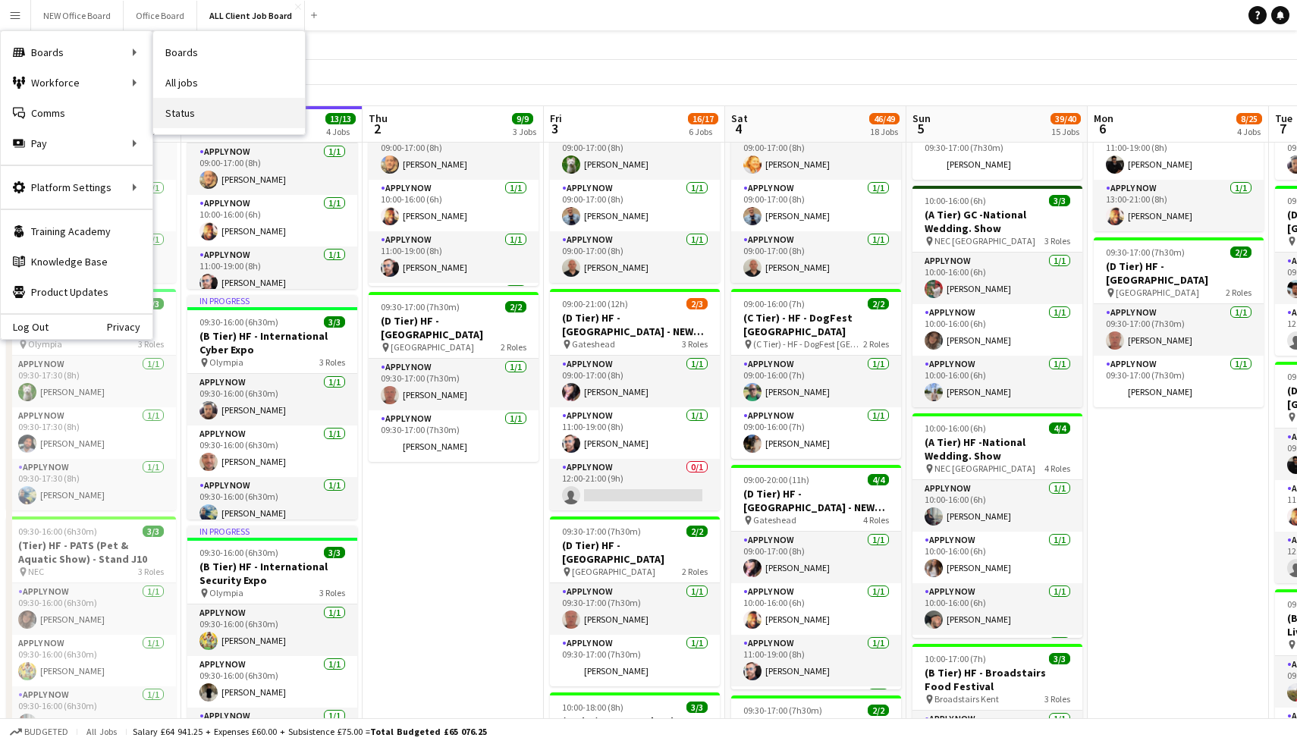
click at [171, 100] on link "Status" at bounding box center [229, 113] width 152 height 30
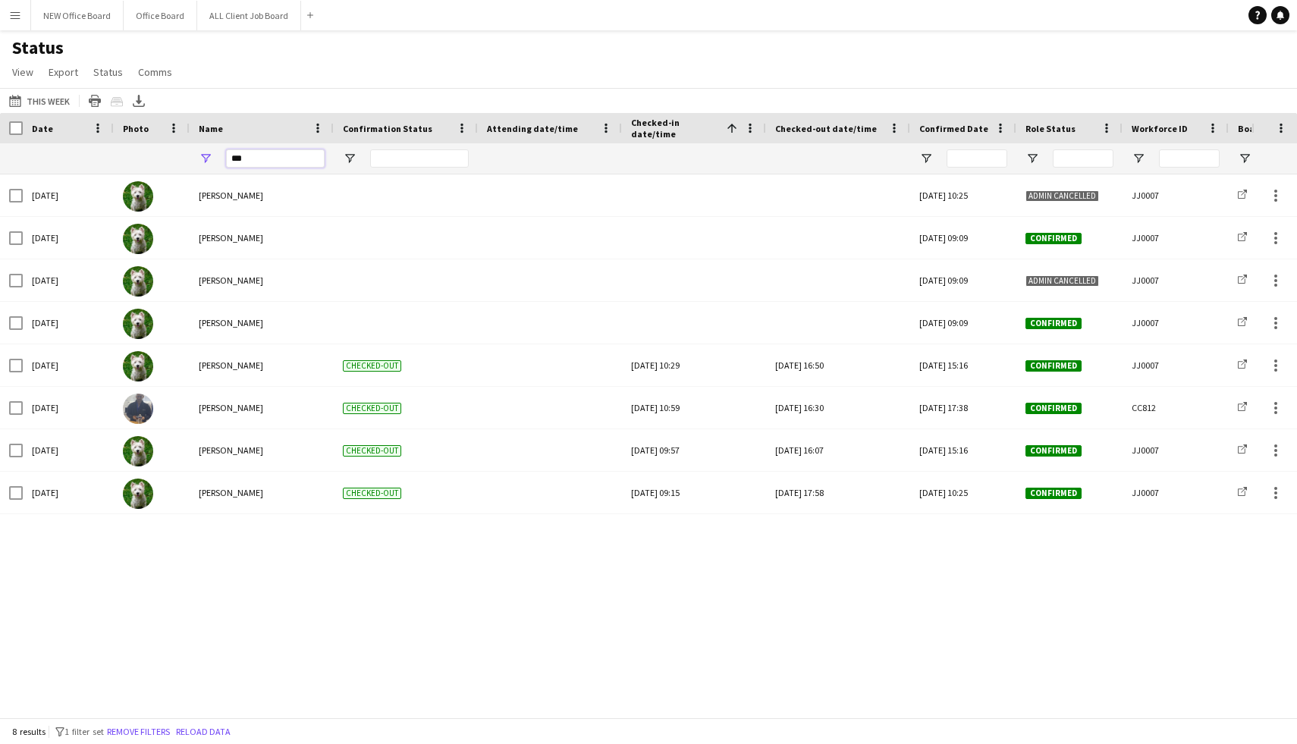
click at [300, 162] on input "***" at bounding box center [275, 158] width 99 height 18
click at [53, 96] on button "[DATE] to [DATE] This Week" at bounding box center [39, 101] width 67 height 18
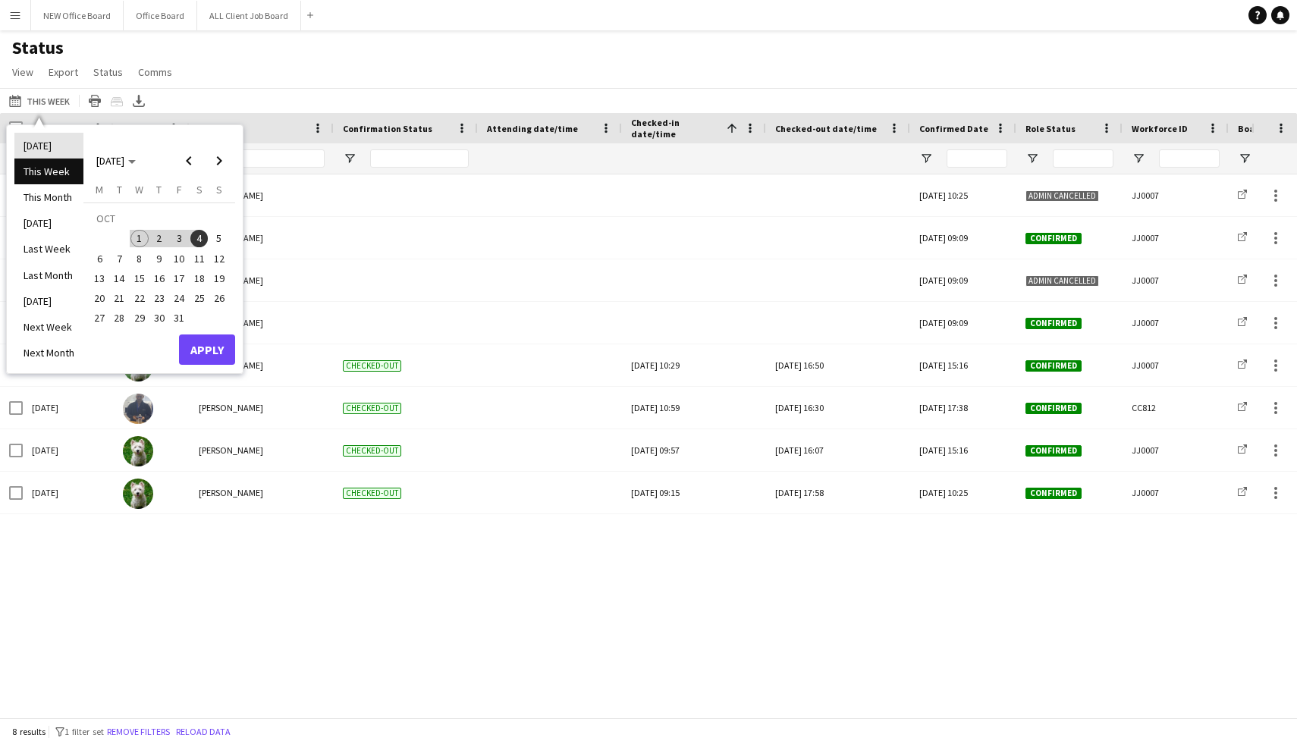
click at [60, 138] on li "[DATE]" at bounding box center [48, 146] width 69 height 26
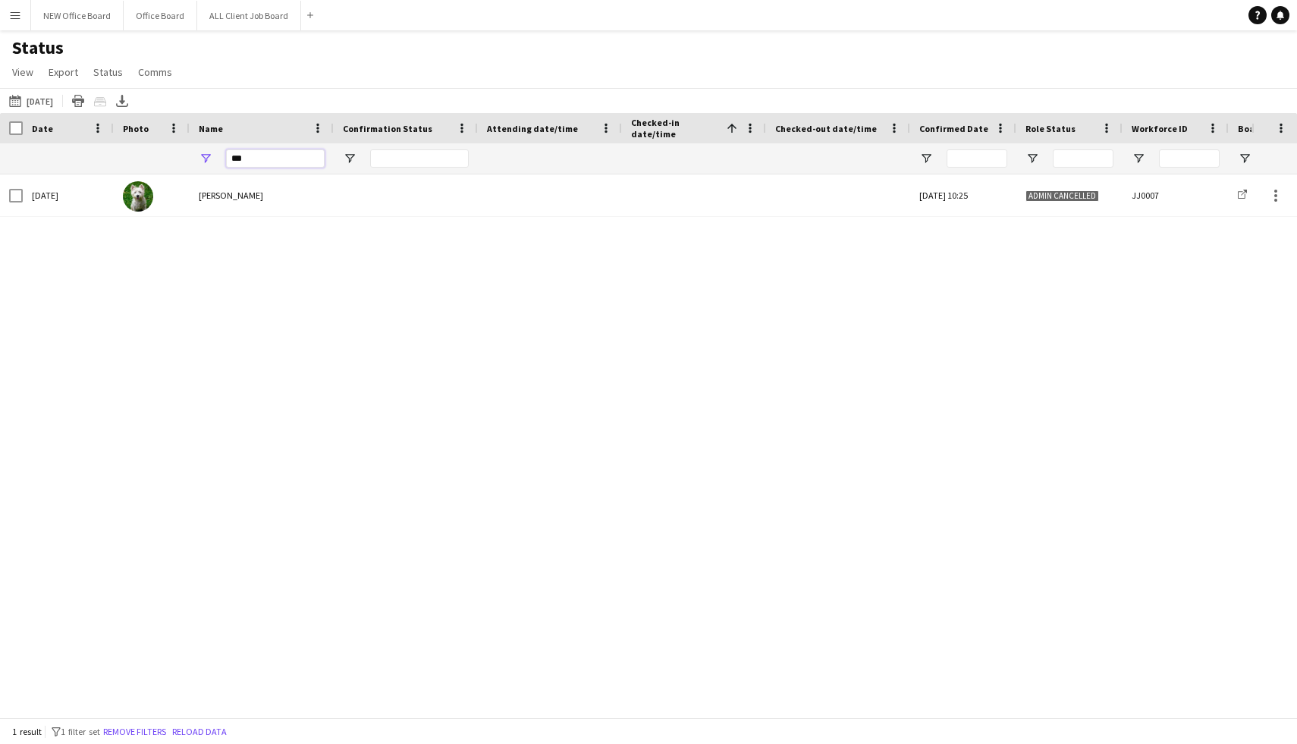
drag, startPoint x: 282, startPoint y: 155, endPoint x: 177, endPoint y: 158, distance: 104.7
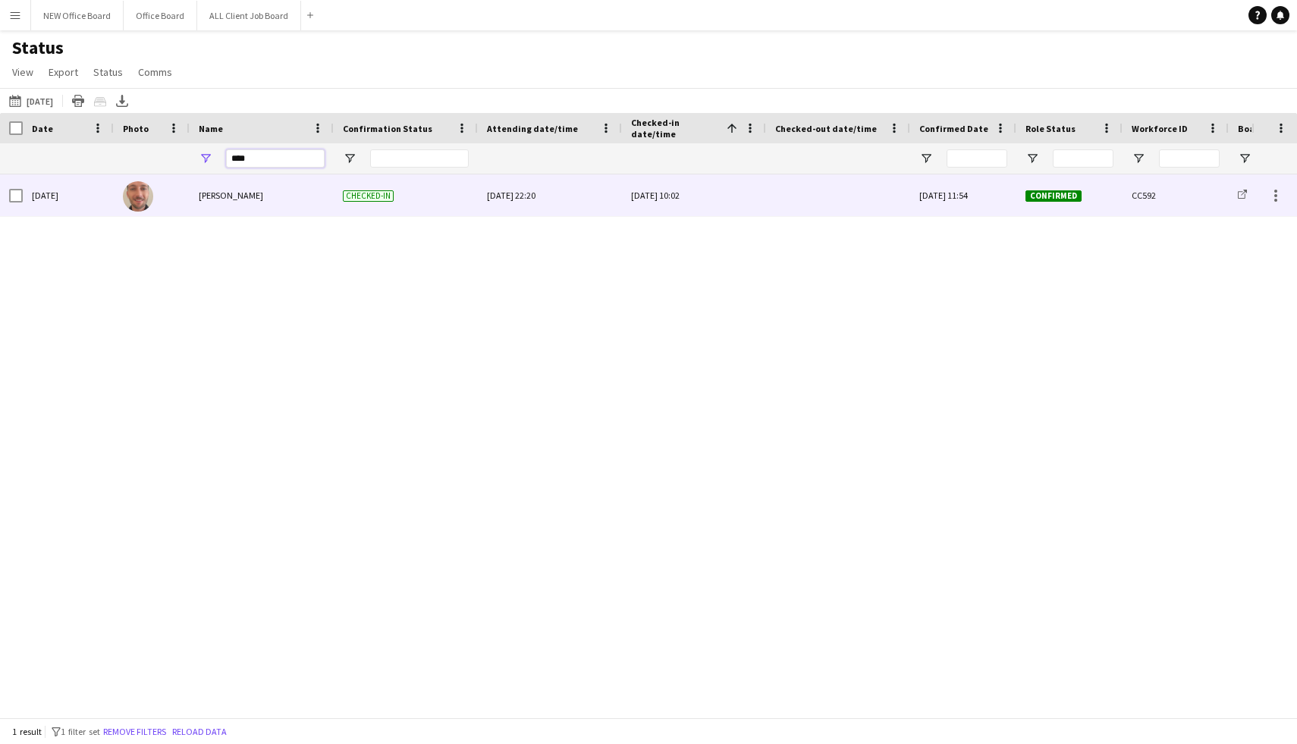
type input "****"
click at [815, 196] on div at bounding box center [838, 195] width 126 height 42
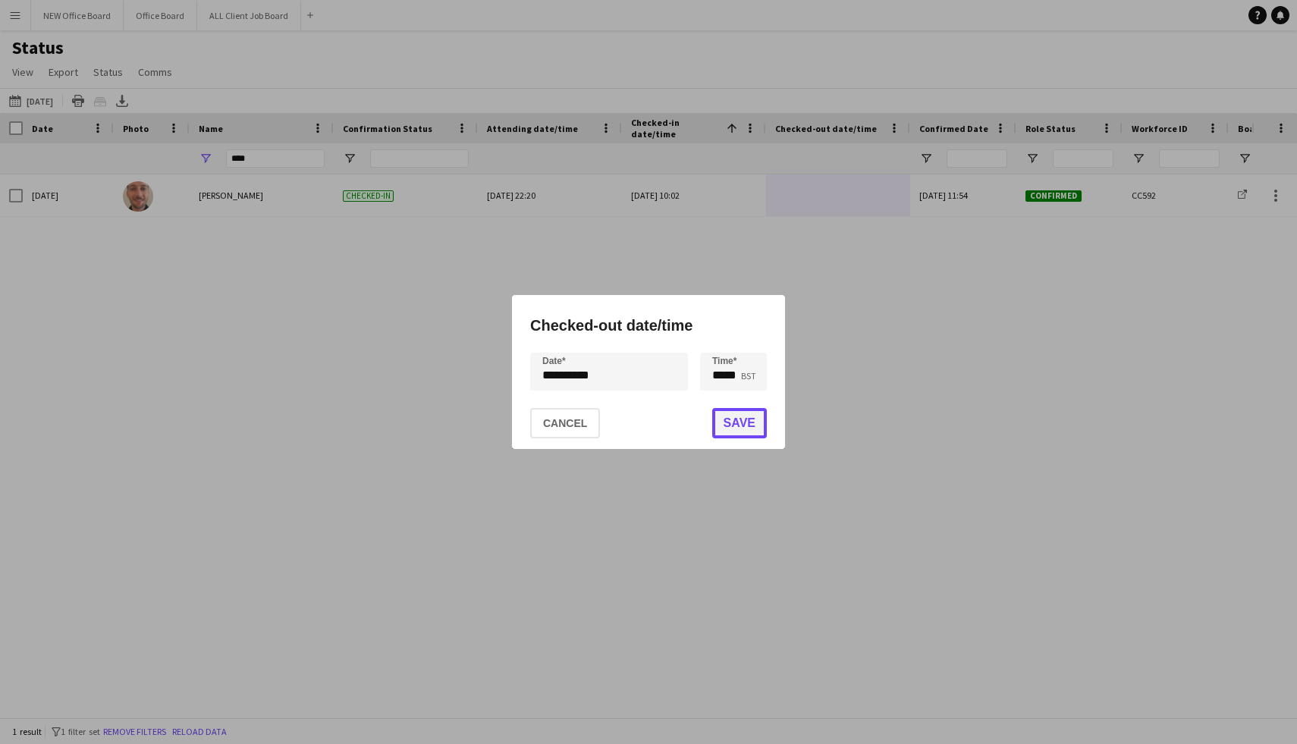
click at [763, 433] on button "Save" at bounding box center [739, 423] width 55 height 30
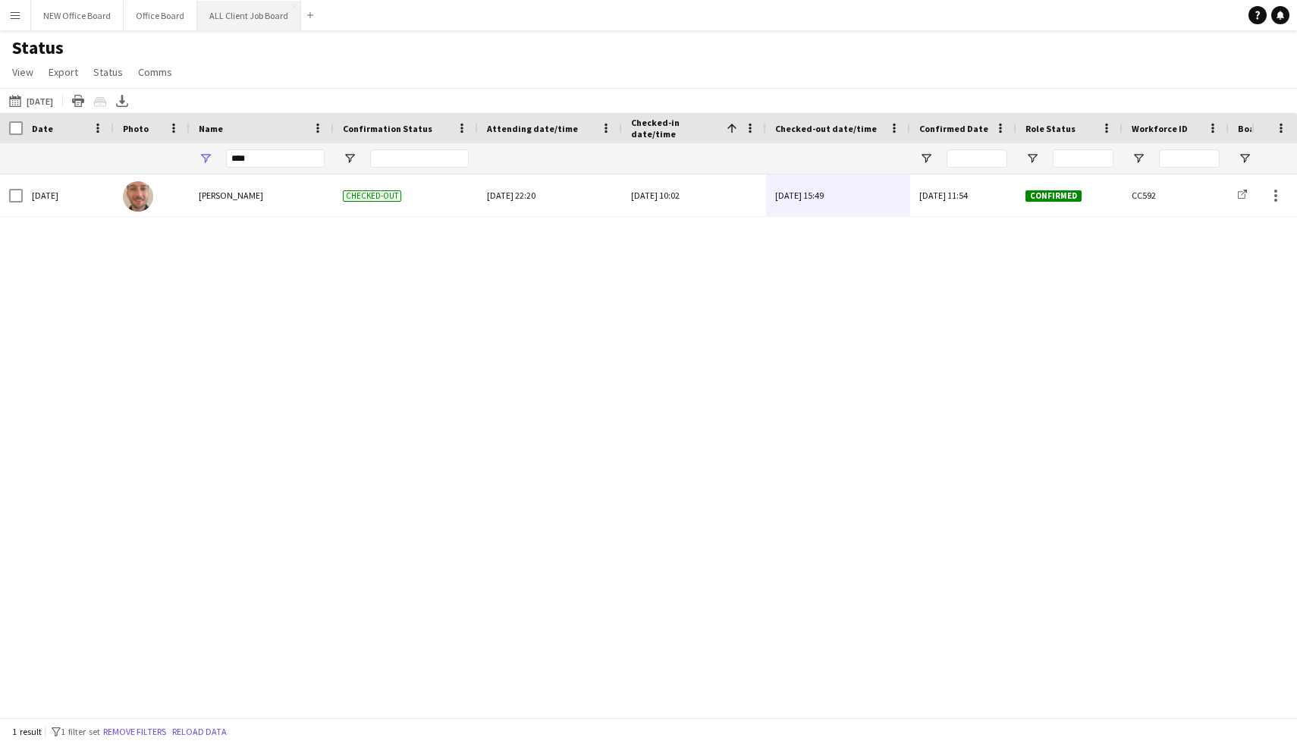
click at [213, 10] on button "ALL Client Job Board Close" at bounding box center [249, 16] width 104 height 30
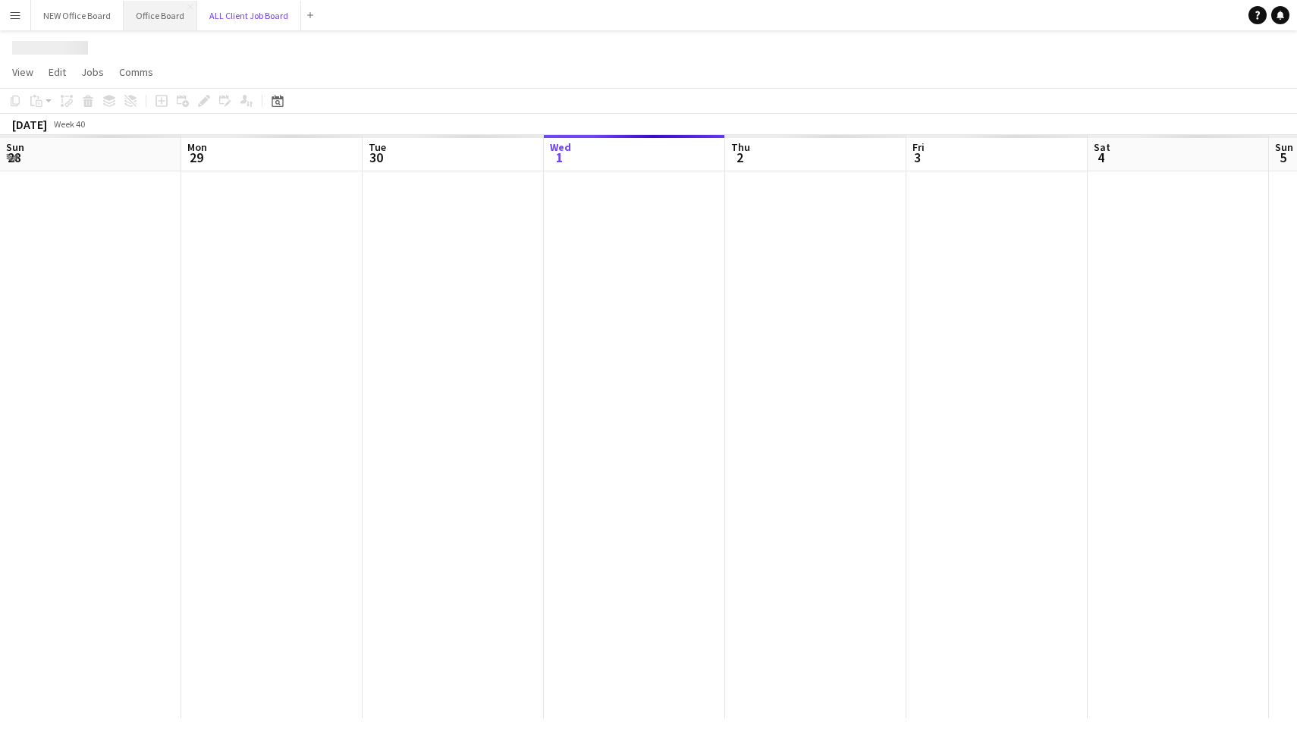
scroll to position [0, 363]
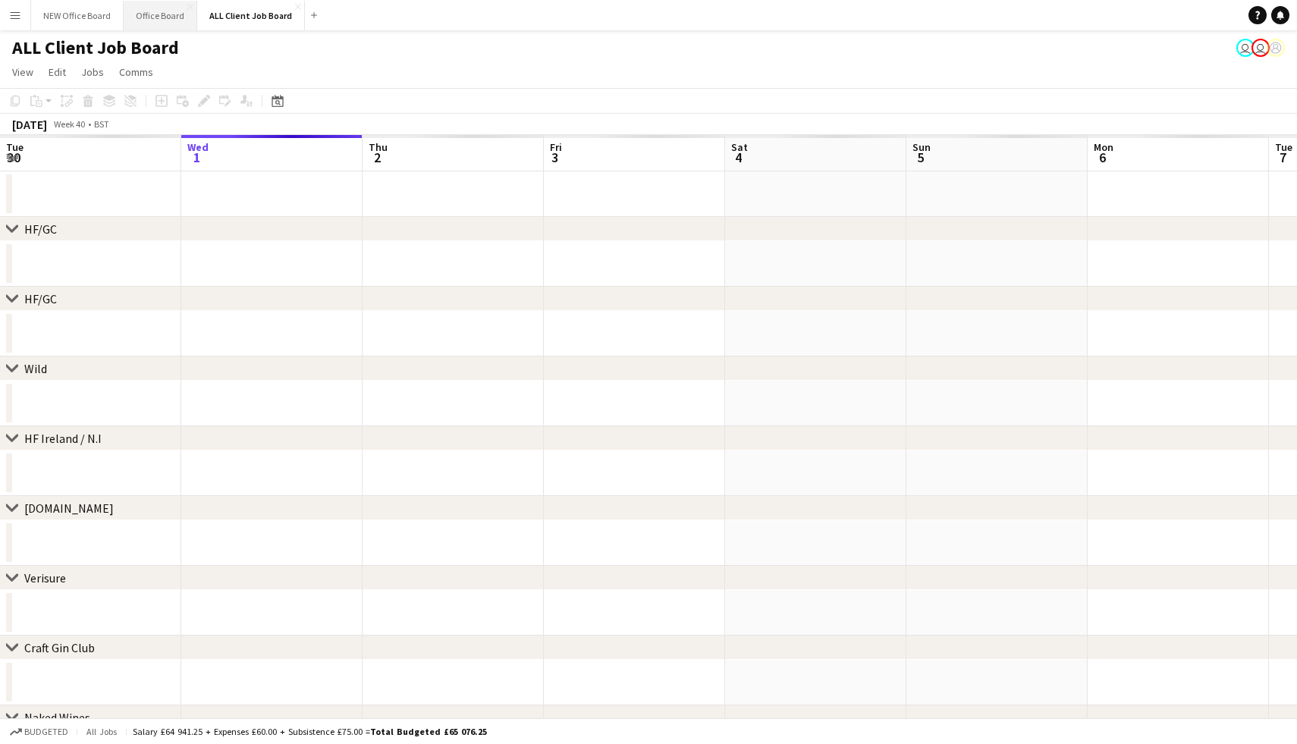
click at [146, 17] on button "Office Board Close" at bounding box center [161, 16] width 74 height 30
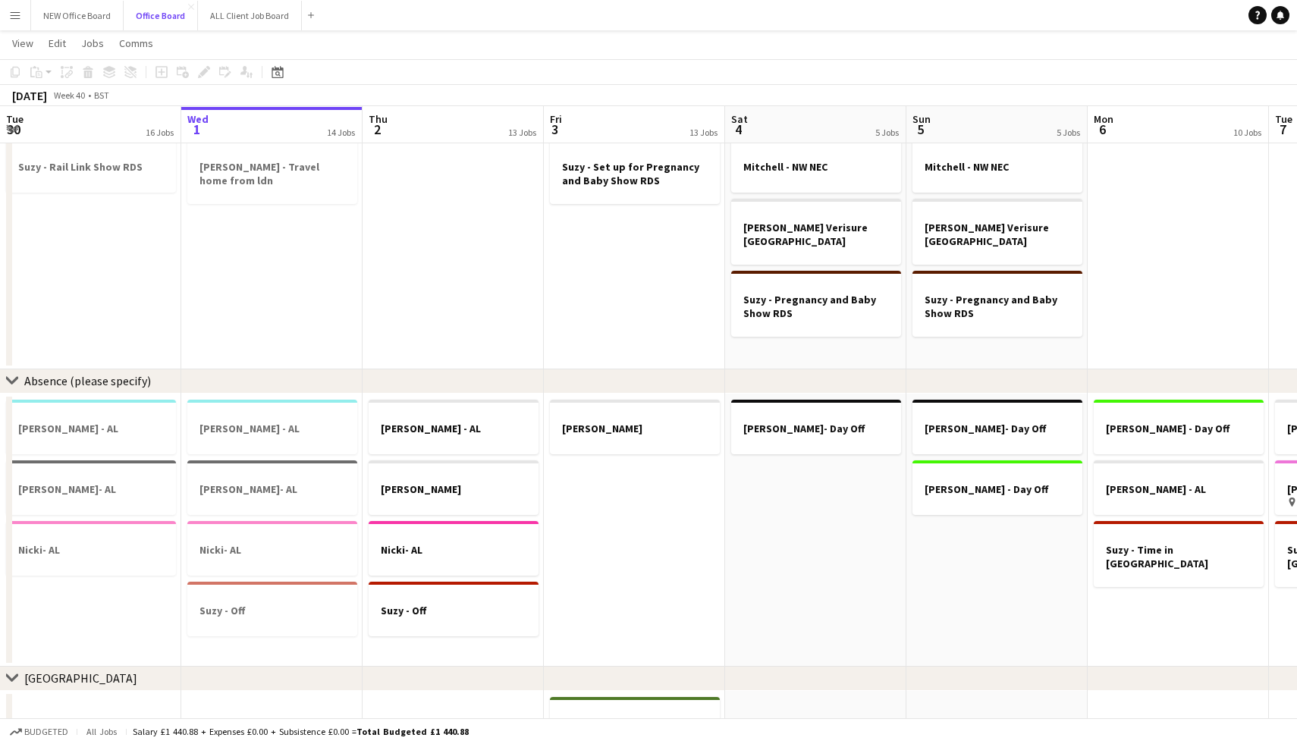
scroll to position [1196, 0]
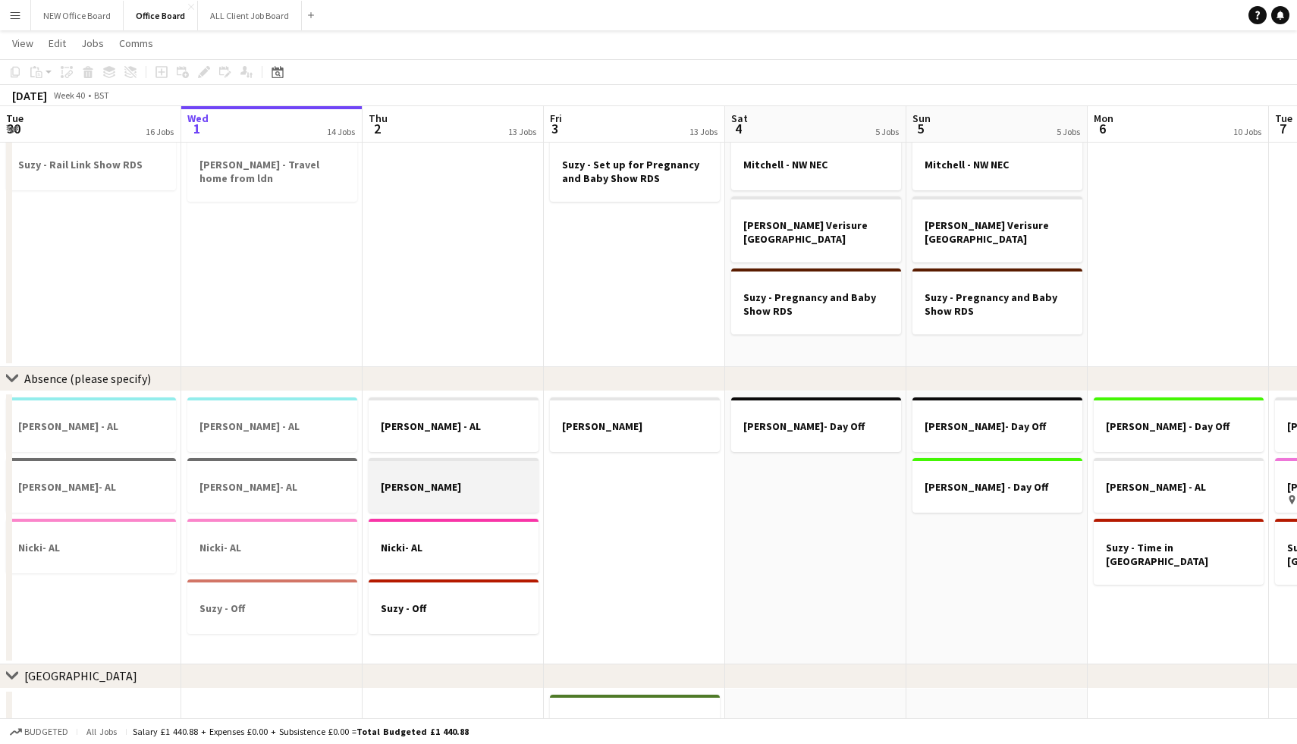
click at [497, 482] on h3 "[PERSON_NAME]" at bounding box center [454, 487] width 170 height 14
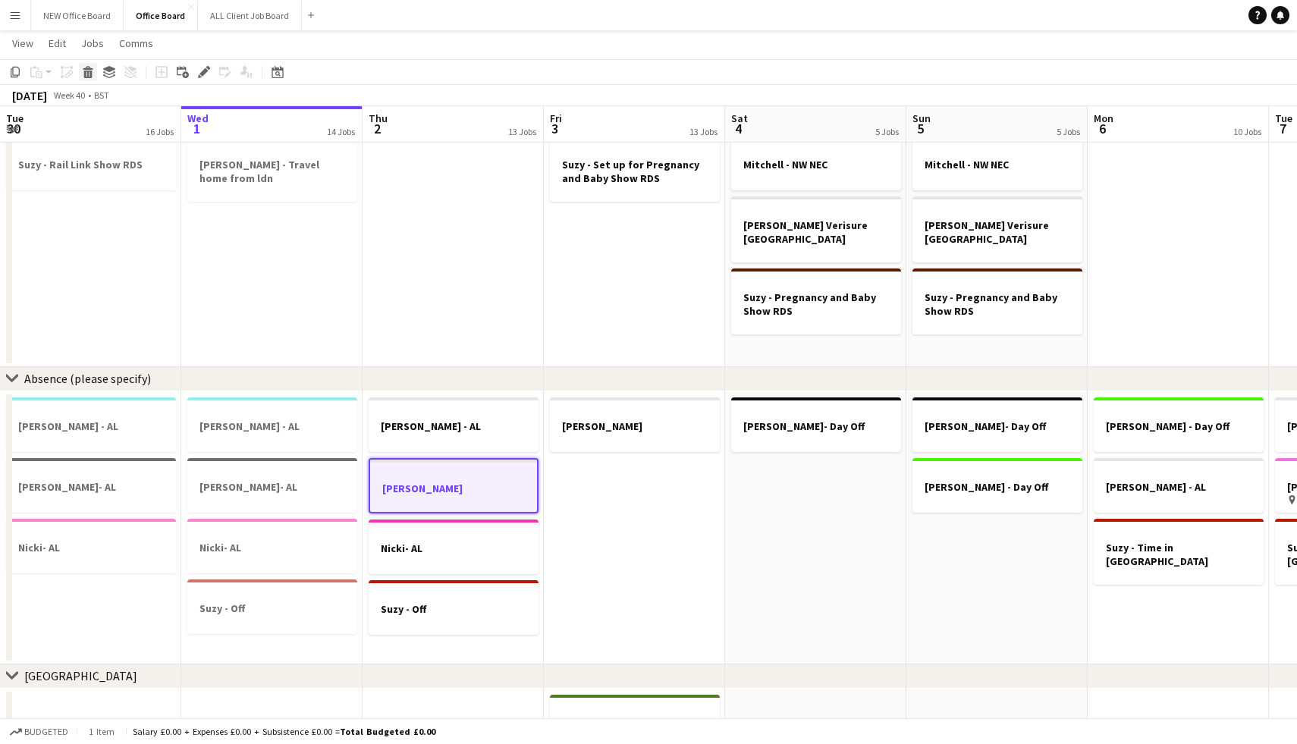
click at [89, 71] on icon at bounding box center [88, 75] width 8 height 8
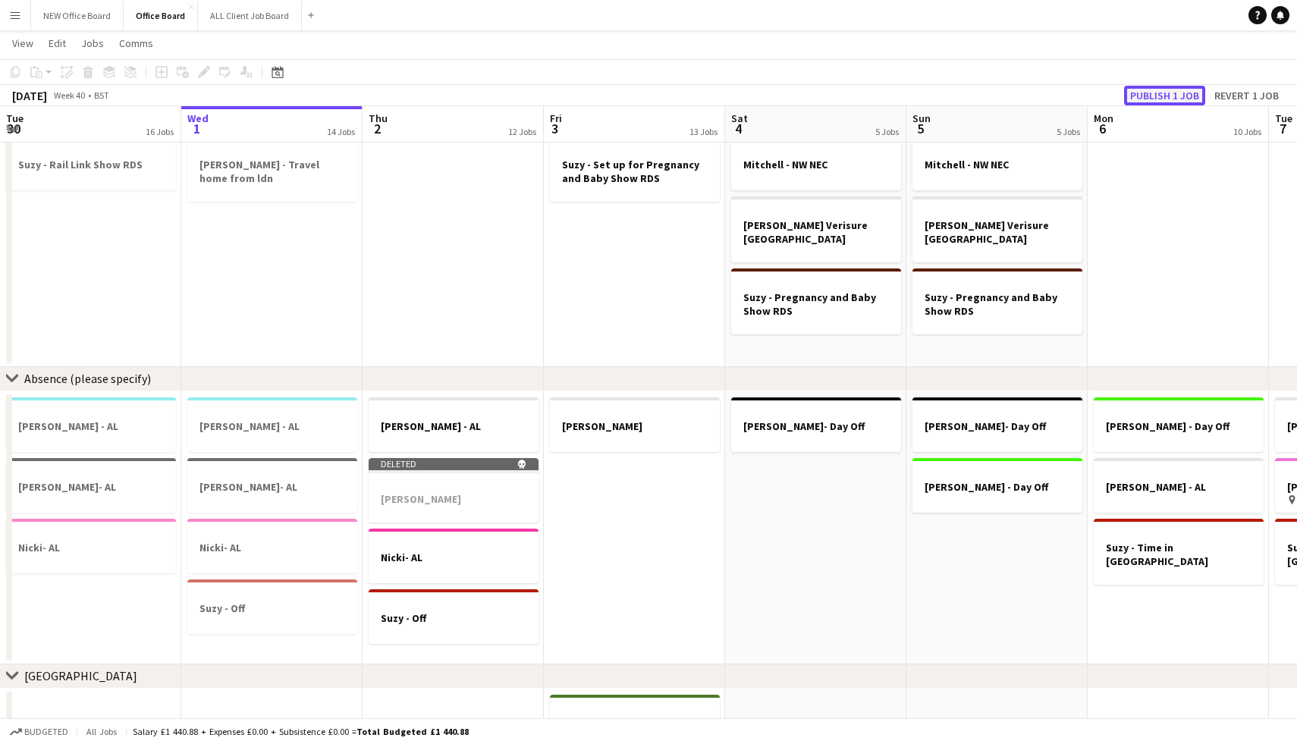
click at [1138, 96] on button "Publish 1 job" at bounding box center [1164, 96] width 81 height 20
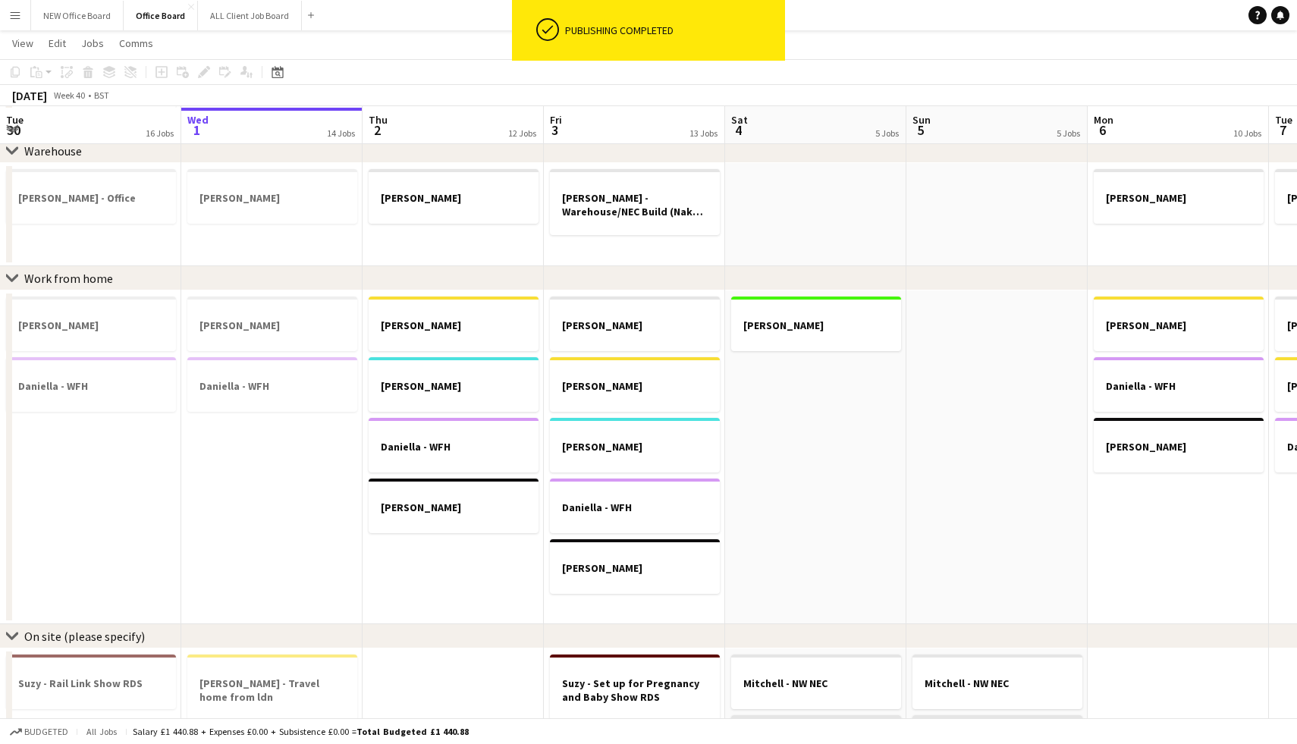
scroll to position [677, 0]
click at [459, 559] on app-date-cell "[PERSON_NAME] [PERSON_NAME] [PERSON_NAME] - WFH [PERSON_NAME]" at bounding box center [453, 458] width 181 height 334
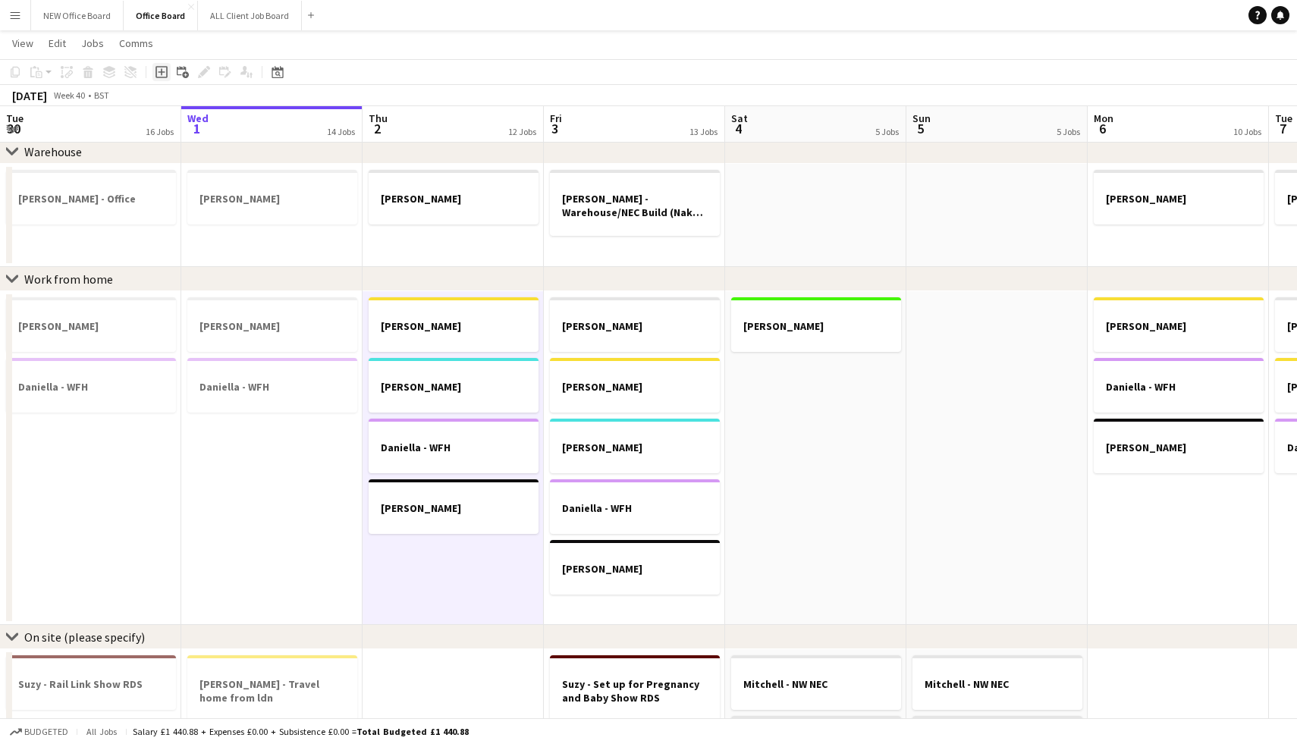
click at [162, 75] on icon "Add job" at bounding box center [161, 72] width 12 height 12
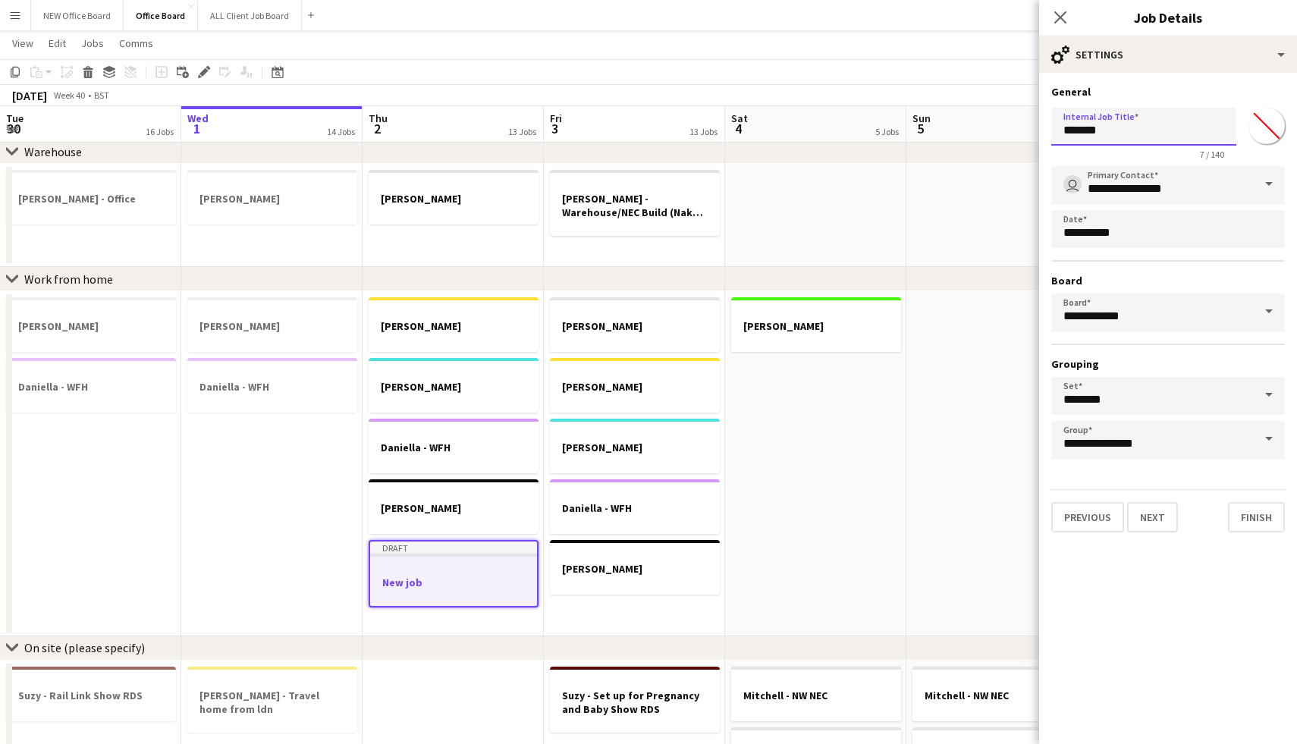
click at [1115, 128] on input "*******" at bounding box center [1143, 127] width 185 height 38
type input "*"
type input "**********"
click at [1254, 523] on button "Finish" at bounding box center [1256, 517] width 57 height 30
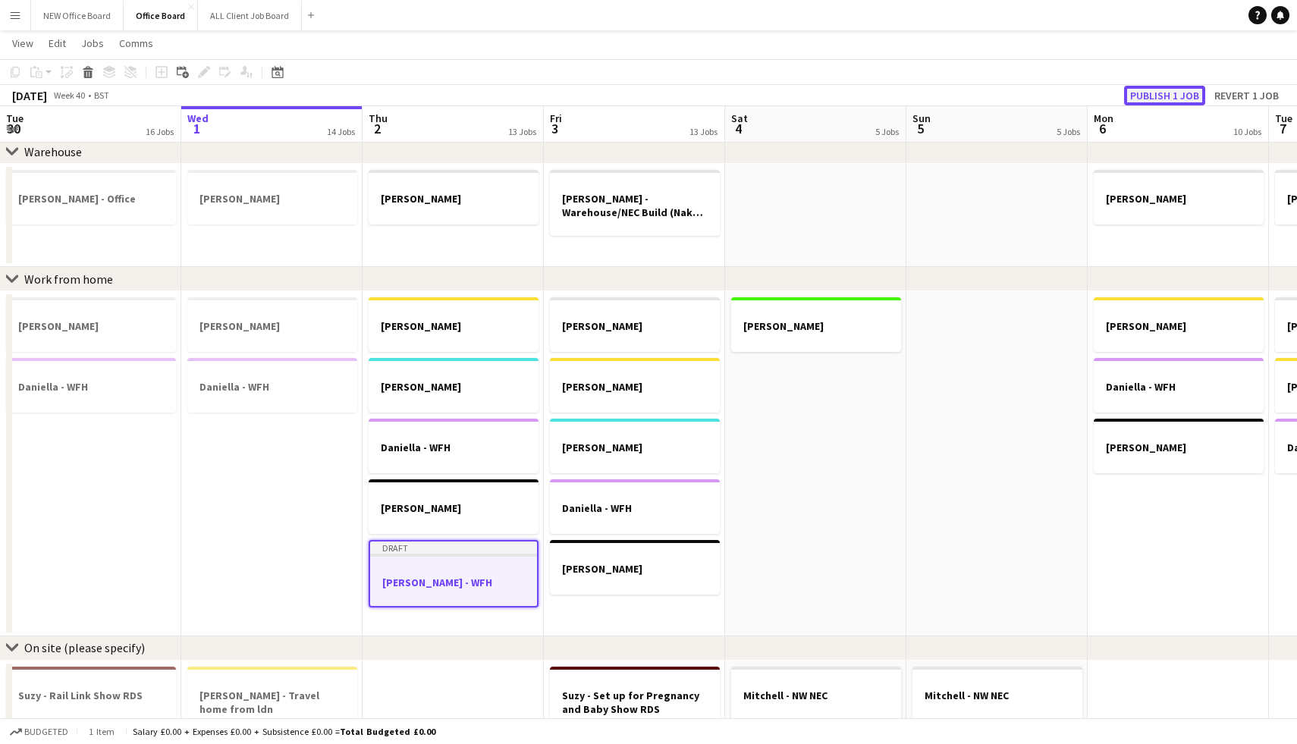
click at [1170, 95] on button "Publish 1 job" at bounding box center [1164, 96] width 81 height 20
